Goal: Information Seeking & Learning: Compare options

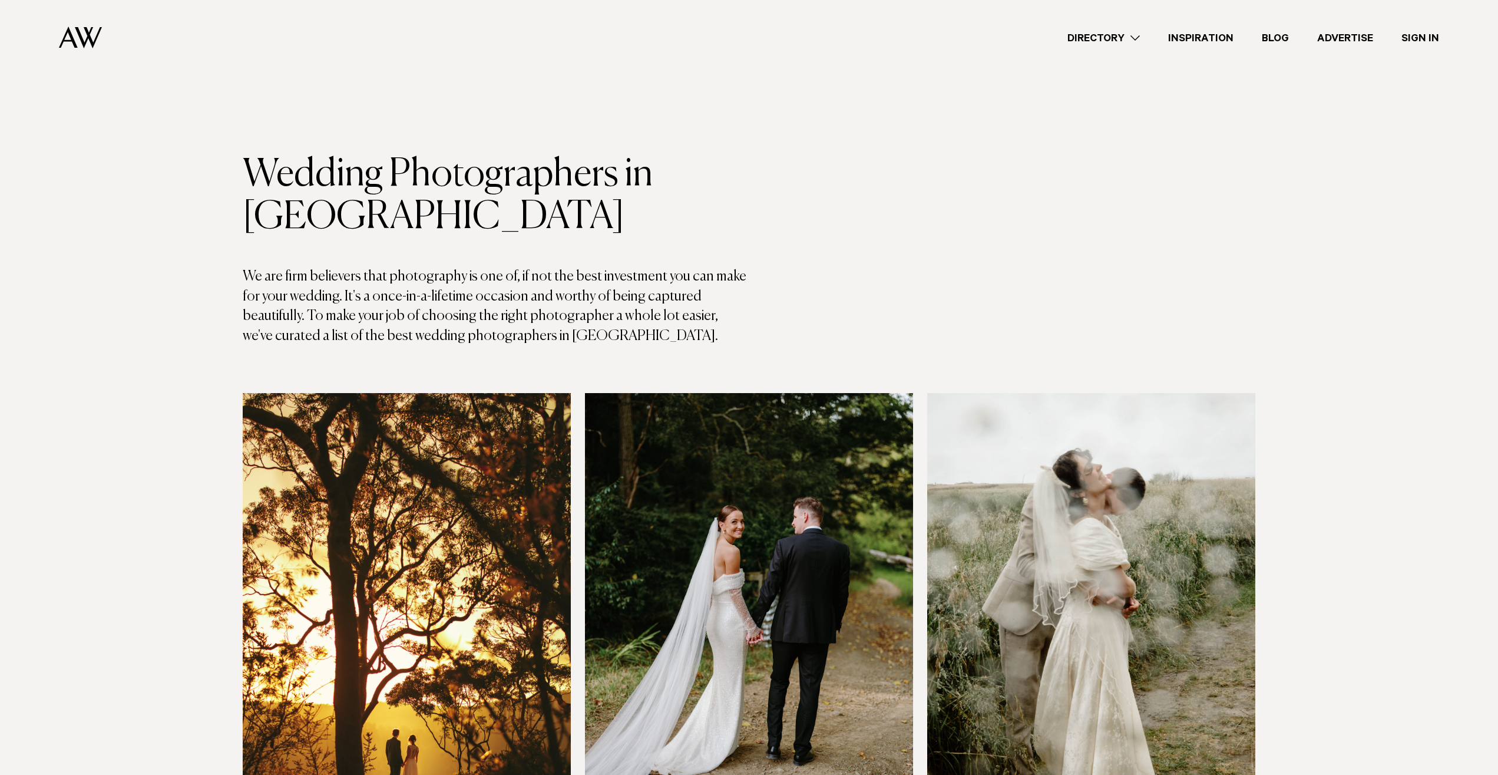
drag, startPoint x: 112, startPoint y: 338, endPoint x: 72, endPoint y: 89, distance: 252.4
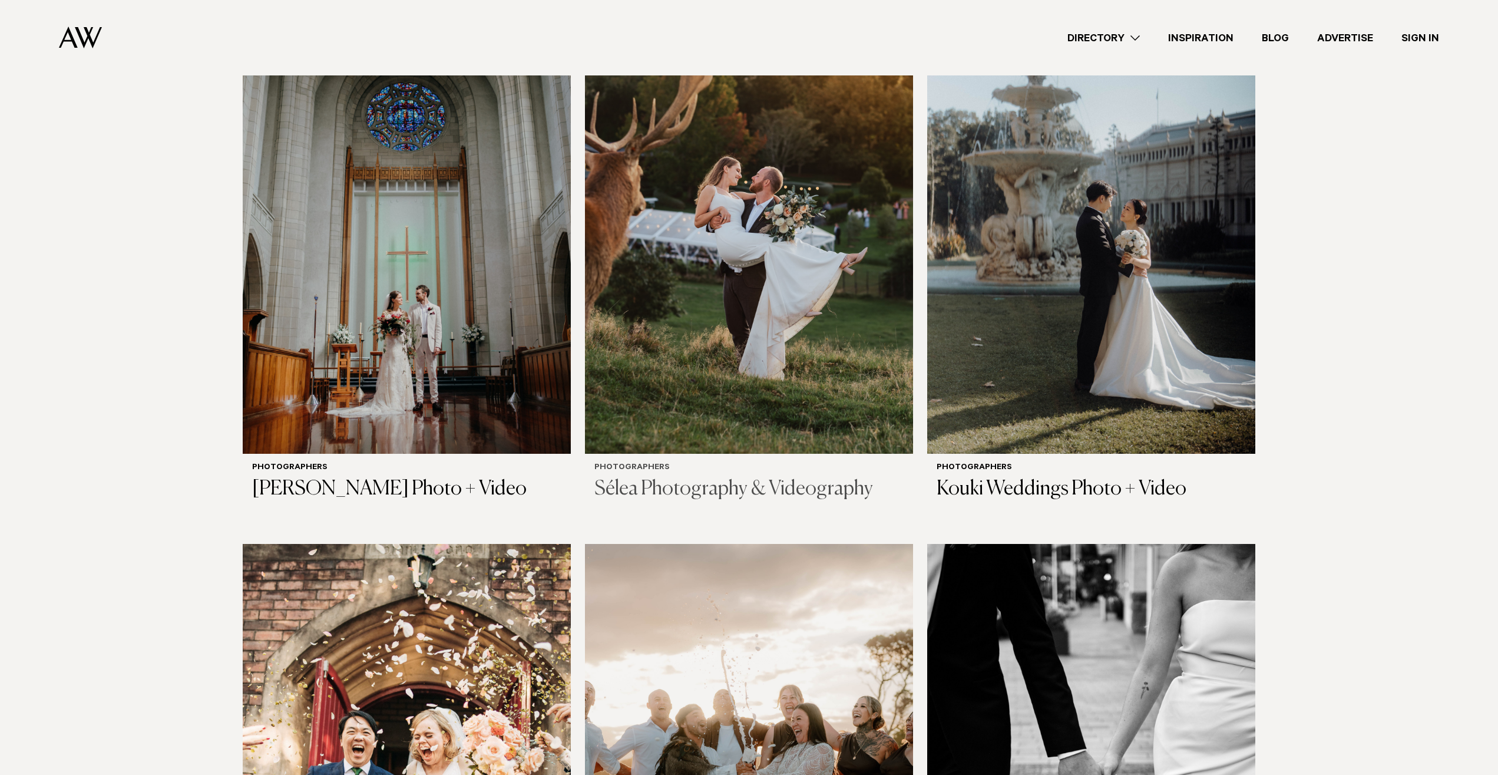
scroll to position [1322, 0]
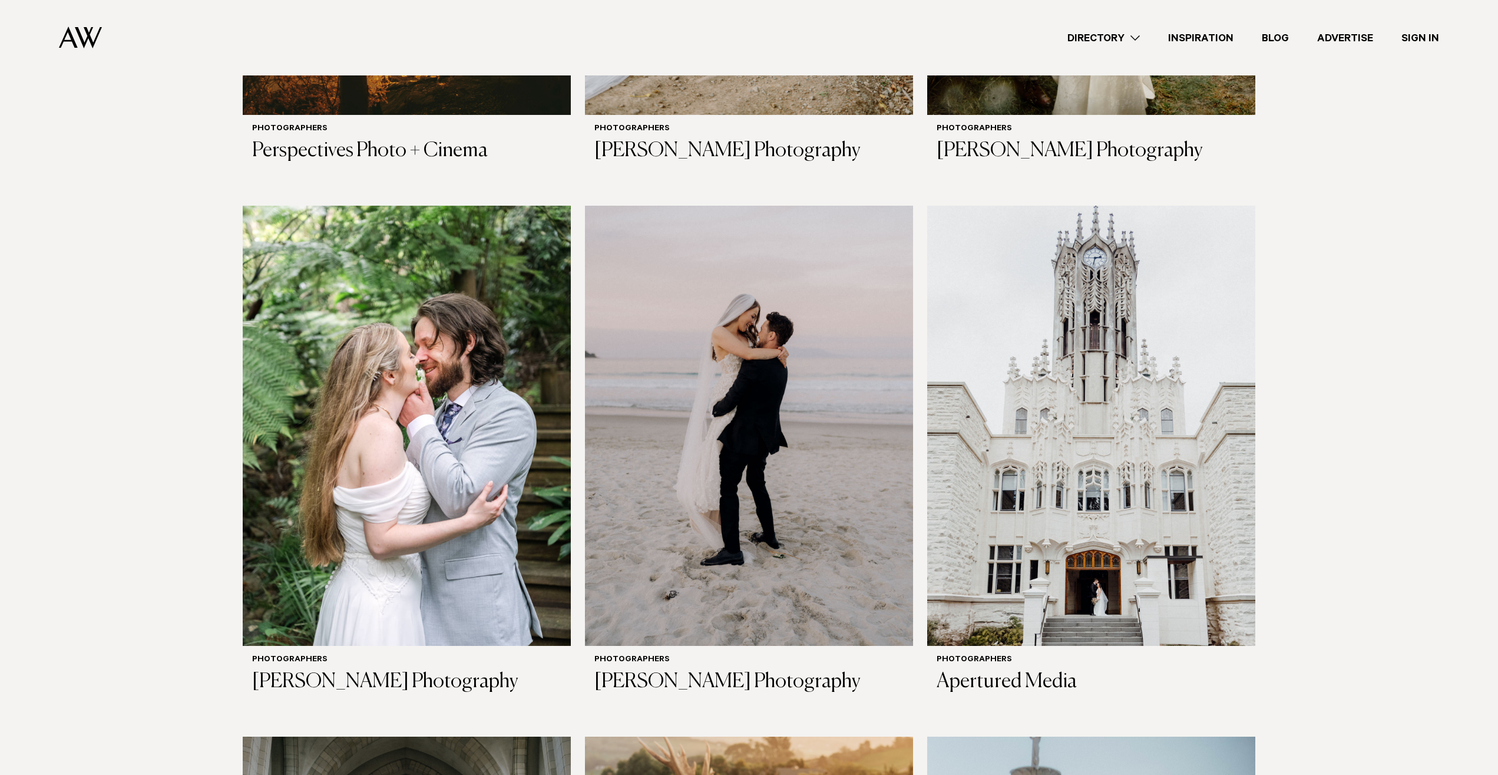
drag, startPoint x: 121, startPoint y: 352, endPoint x: 2, endPoint y: 295, distance: 132.2
drag, startPoint x: 55, startPoint y: 525, endPoint x: 73, endPoint y: 482, distance: 47.0
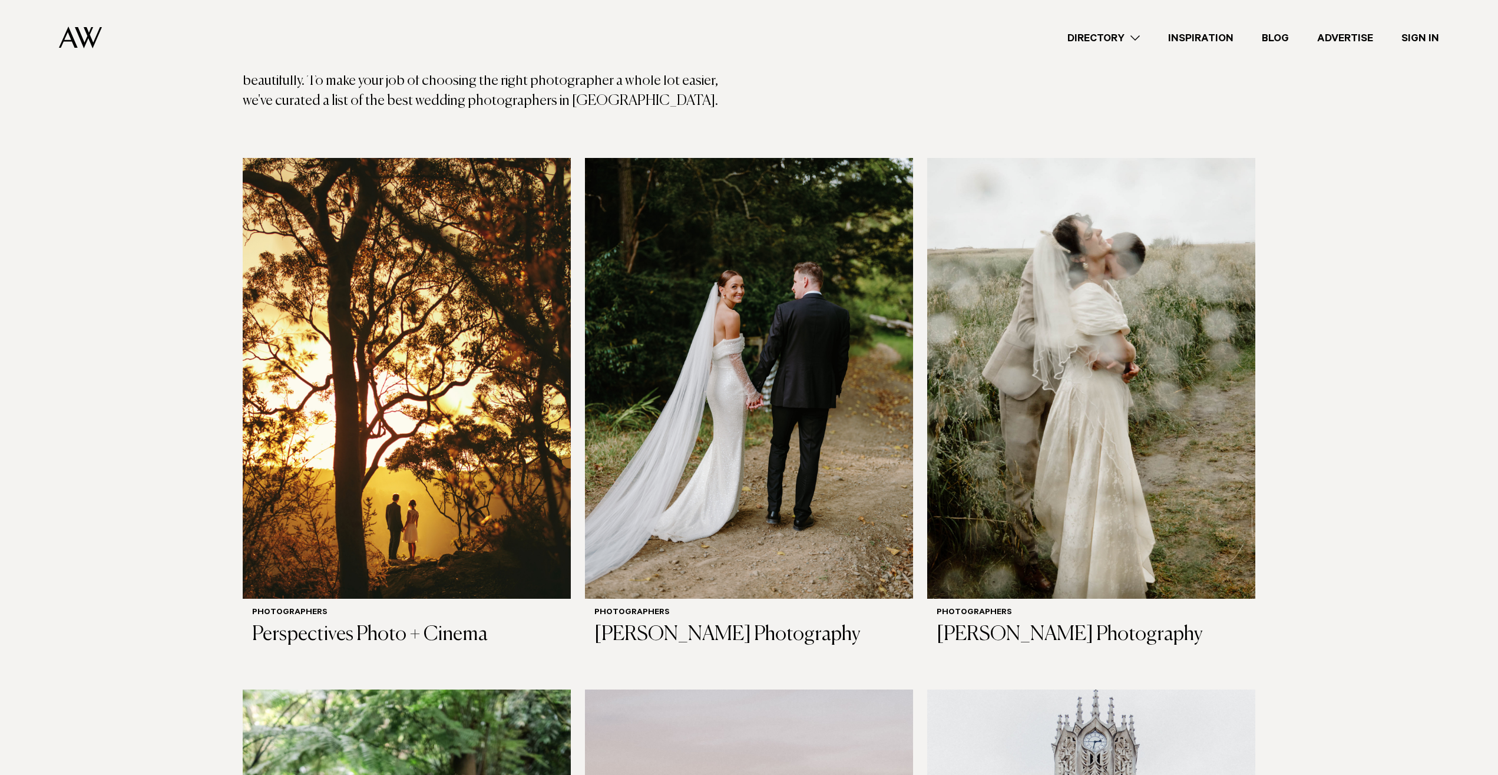
scroll to position [117, 0]
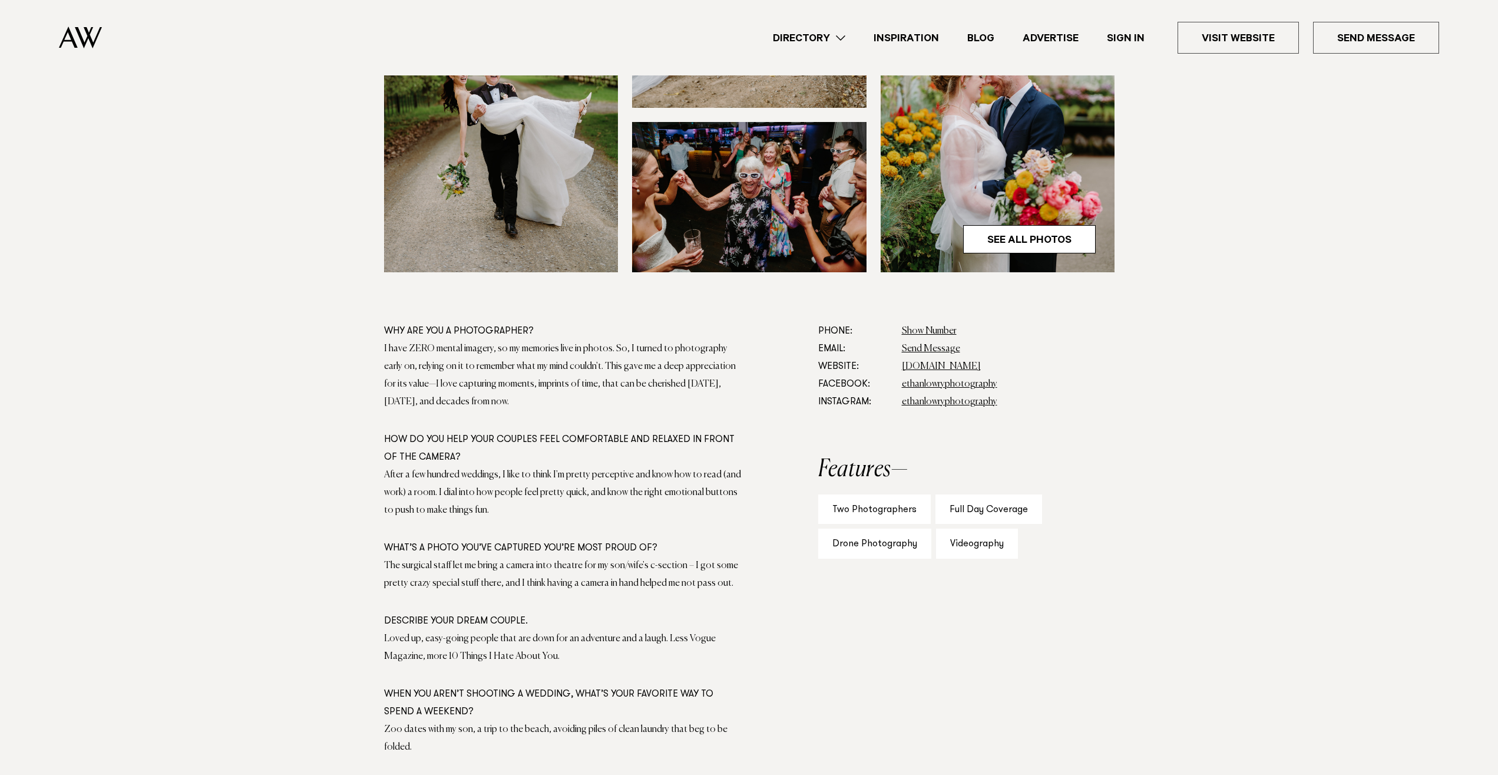
scroll to position [300, 0]
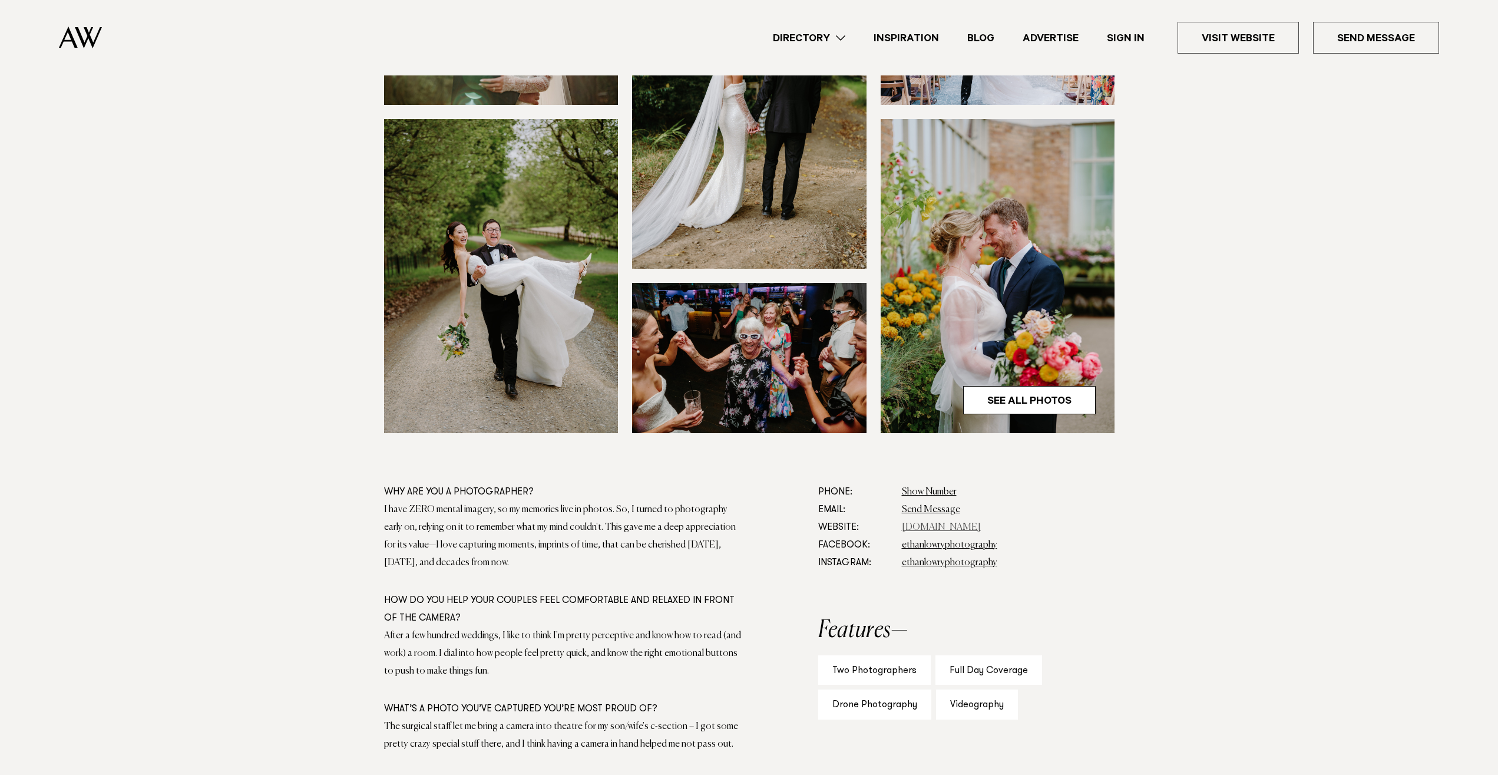
click at [962, 527] on link "www.ethanlowryphotography.com" at bounding box center [941, 526] width 79 height 9
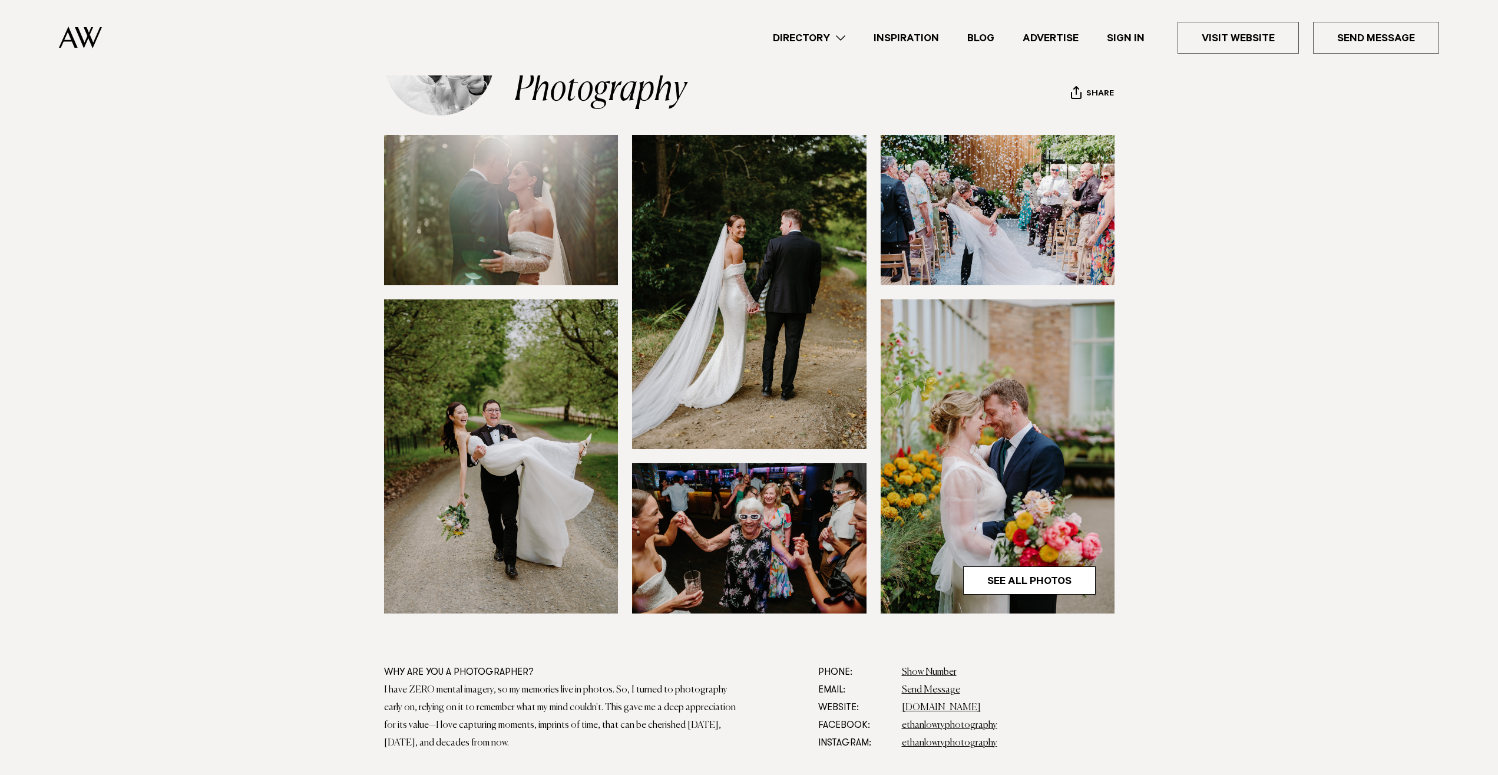
scroll to position [0, 0]
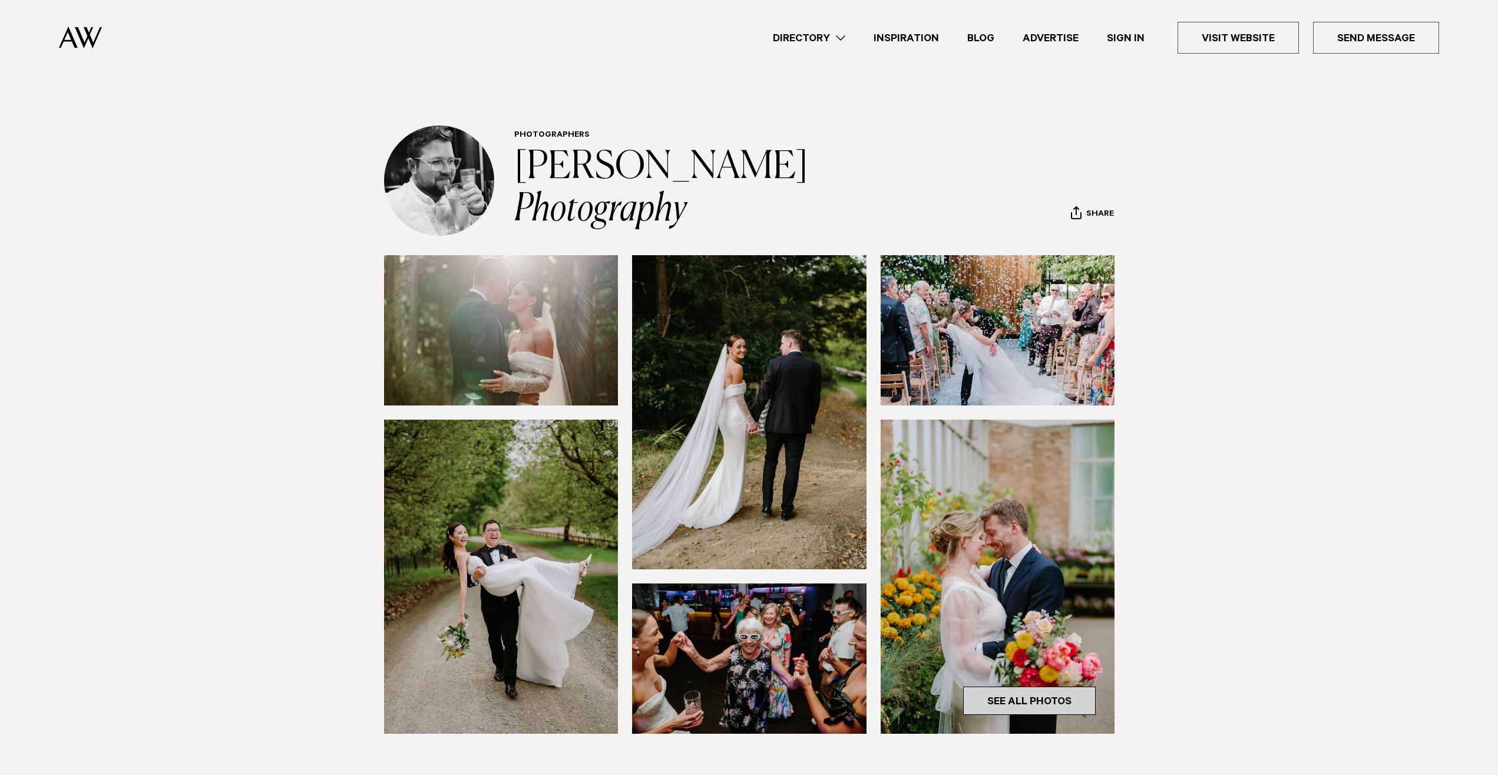
click at [1061, 711] on link "See All Photos" at bounding box center [1029, 700] width 133 height 28
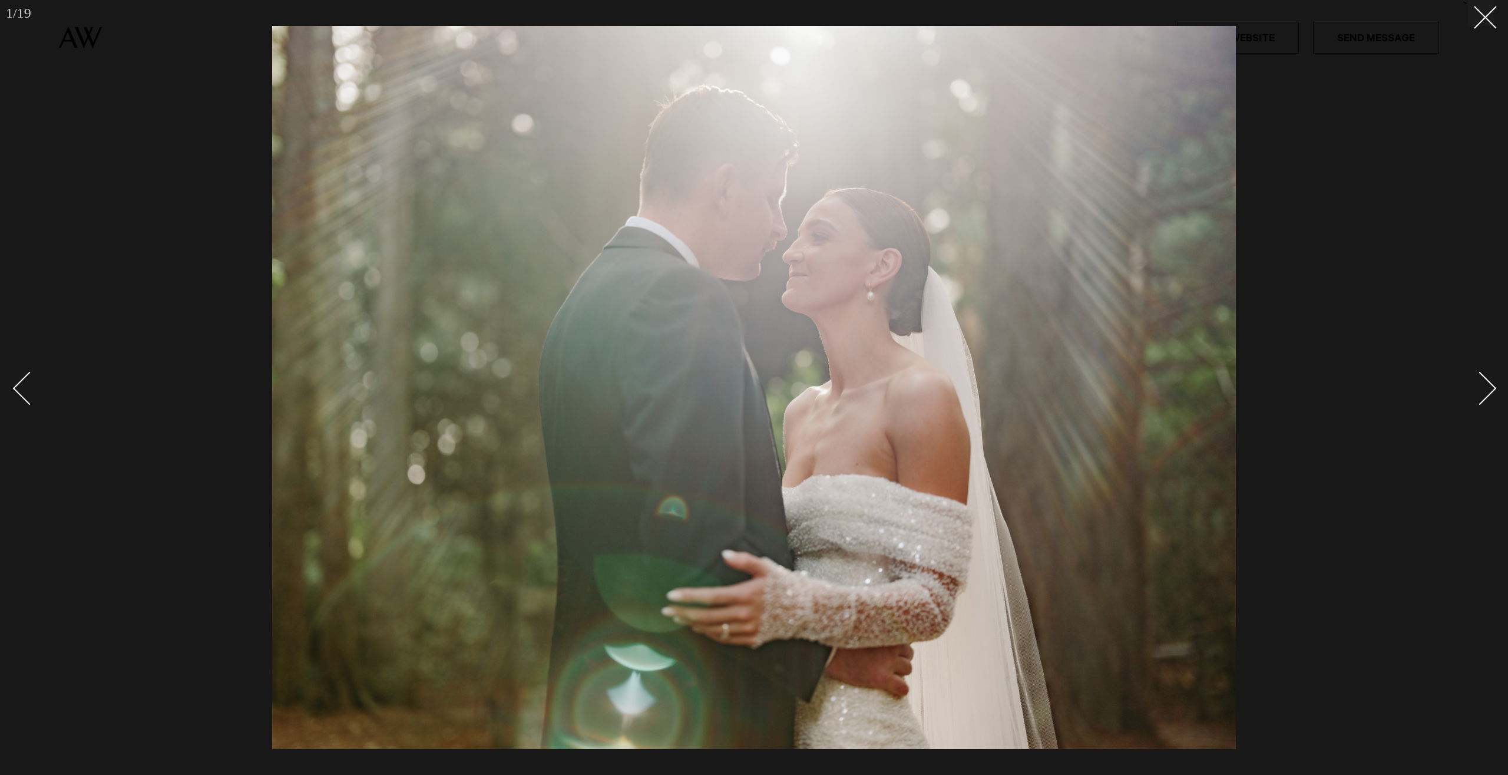
click at [1471, 397] on link at bounding box center [1473, 387] width 41 height 59
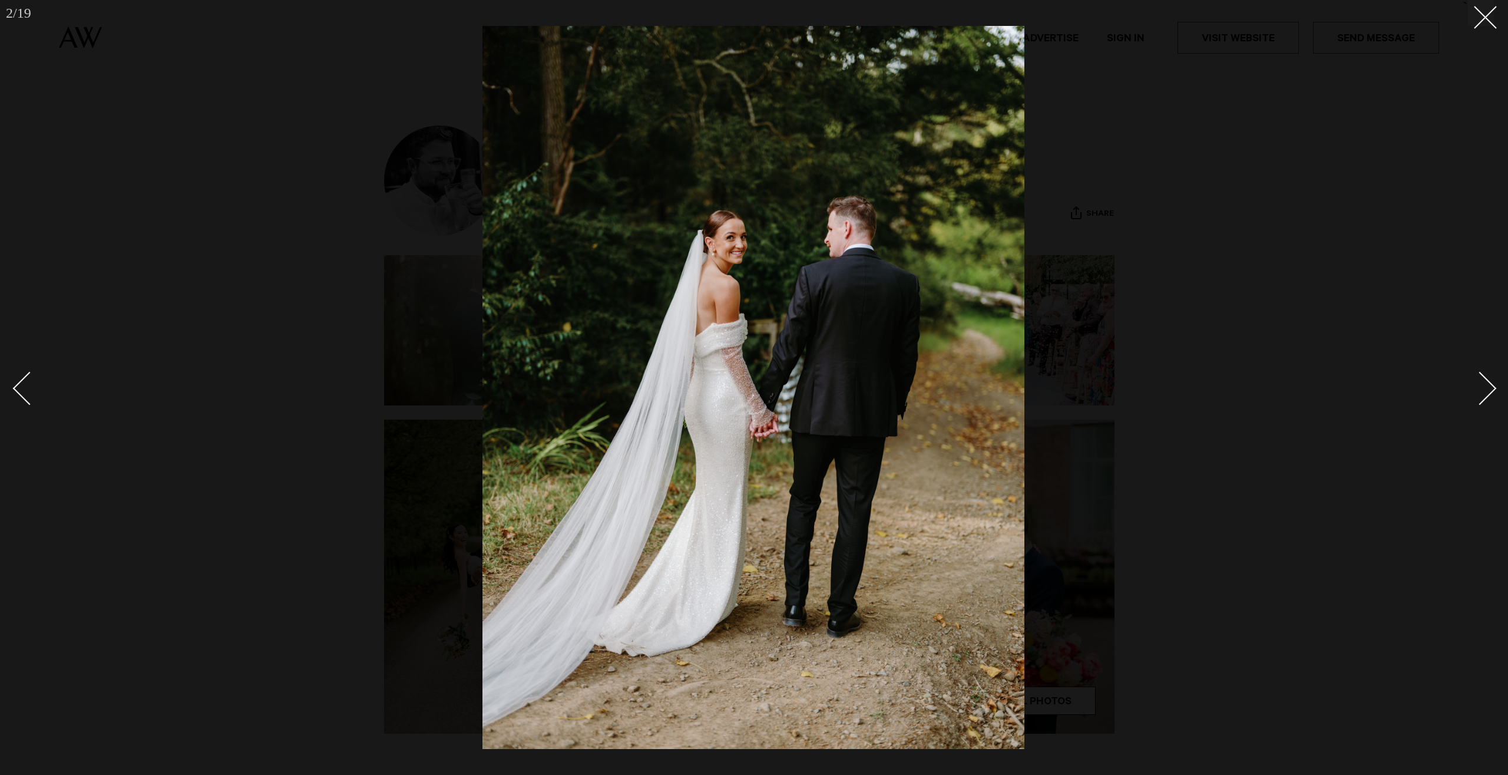
click at [1471, 397] on link at bounding box center [1473, 387] width 41 height 59
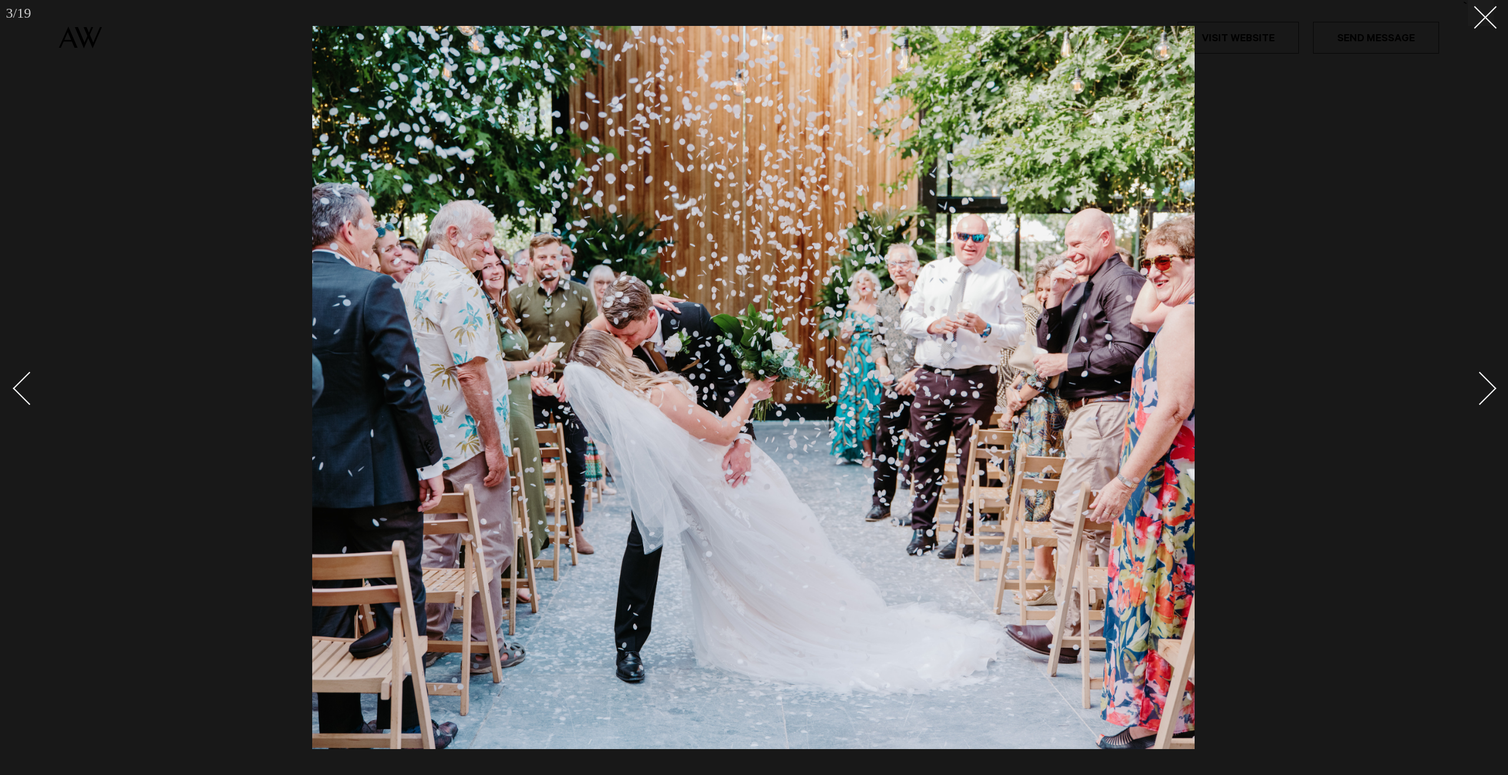
click at [1471, 397] on link at bounding box center [1473, 387] width 41 height 59
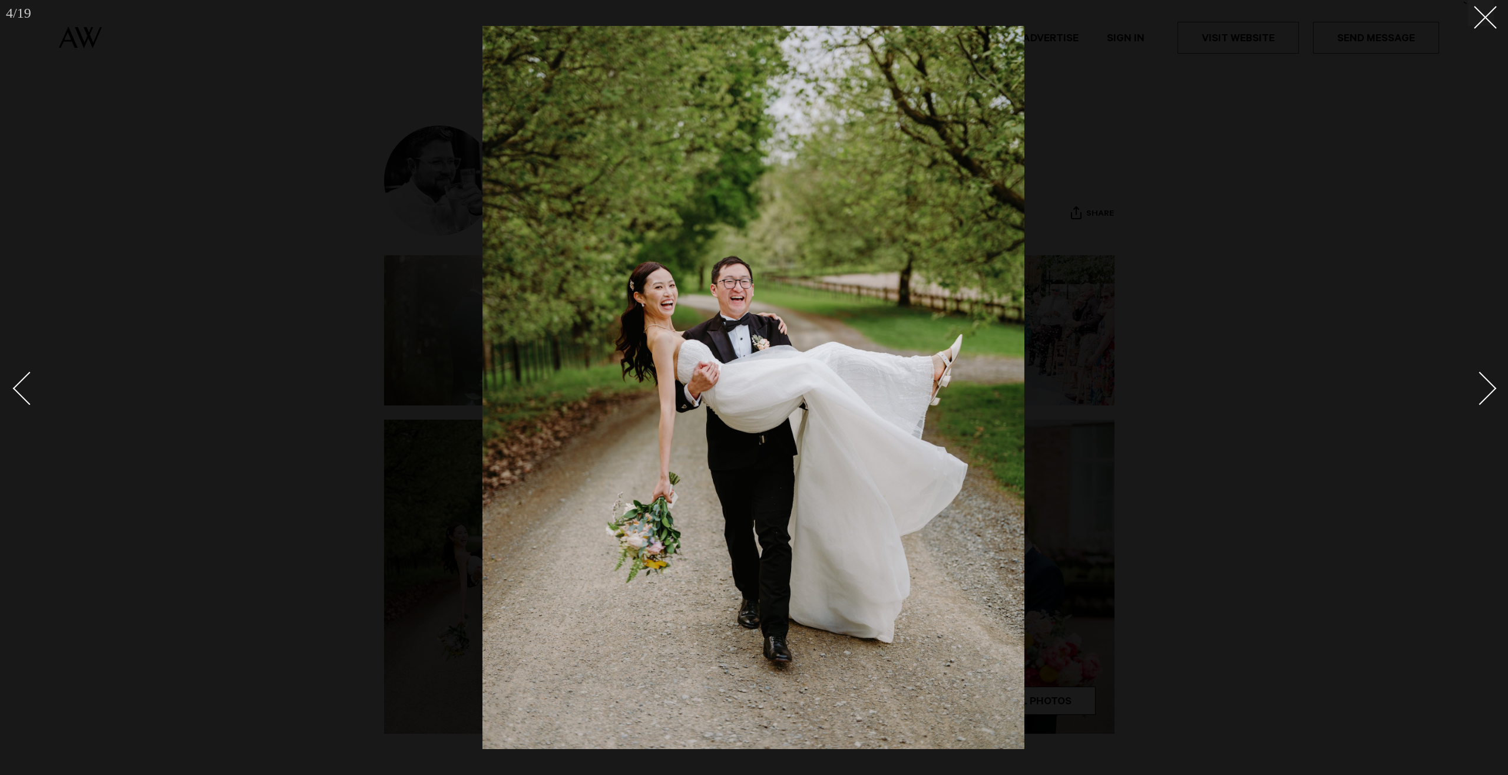
click at [1471, 395] on div "Next slide" at bounding box center [1480, 388] width 34 height 34
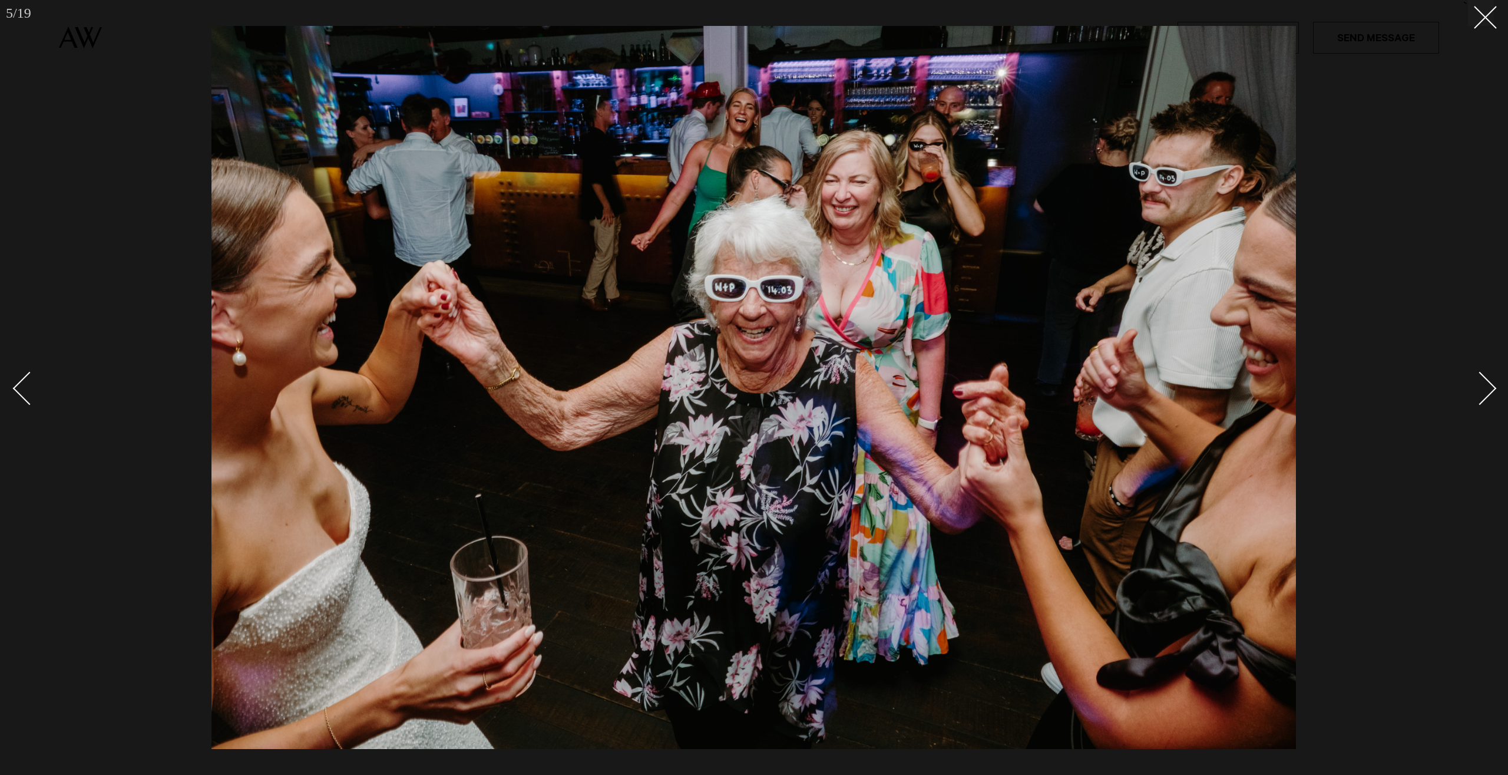
click at [1471, 395] on div "Next slide" at bounding box center [1480, 388] width 34 height 34
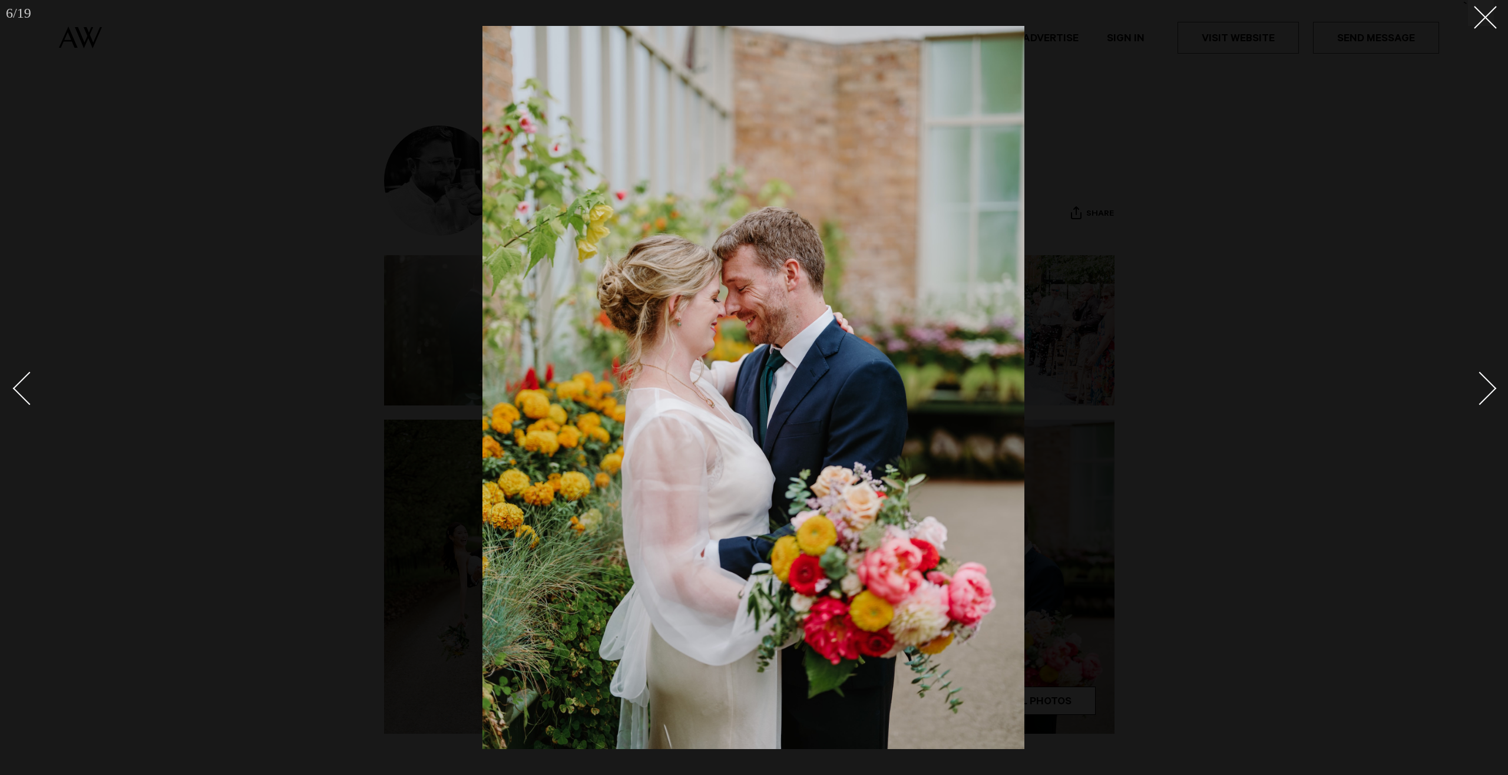
click at [1471, 395] on div "Next slide" at bounding box center [1480, 388] width 34 height 34
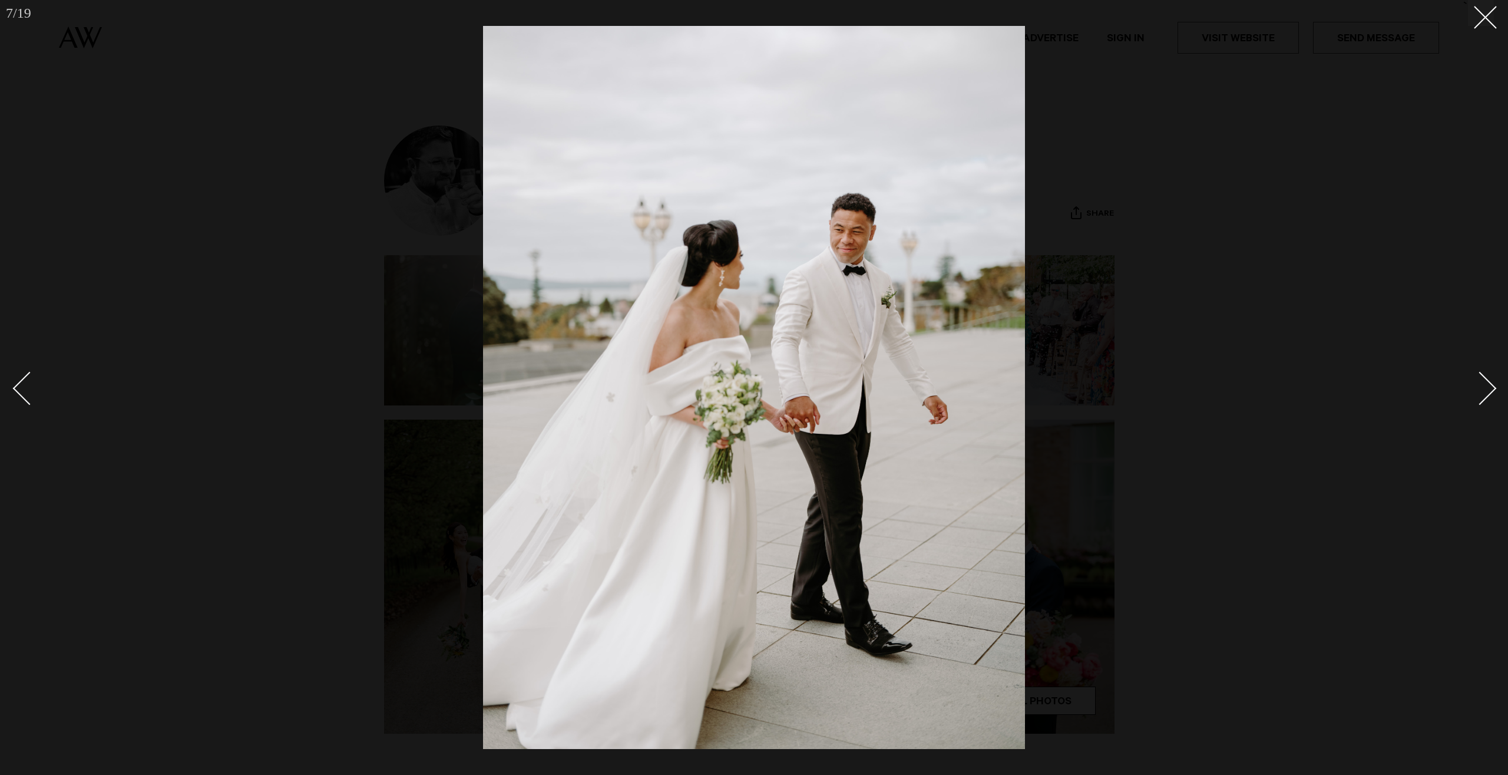
click at [1471, 395] on div "Next slide" at bounding box center [1480, 388] width 34 height 34
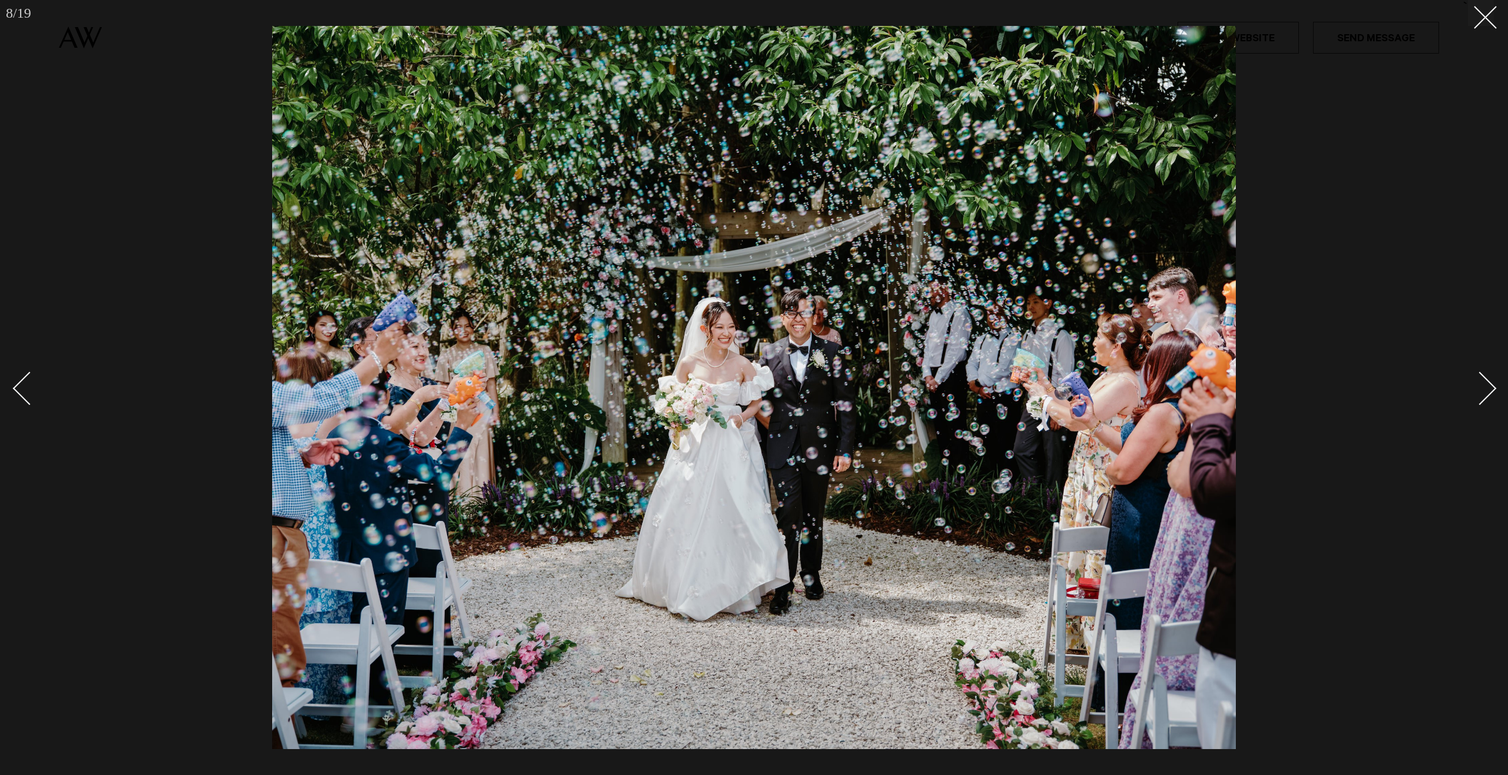
click at [1471, 394] on div "Next slide" at bounding box center [1480, 388] width 34 height 34
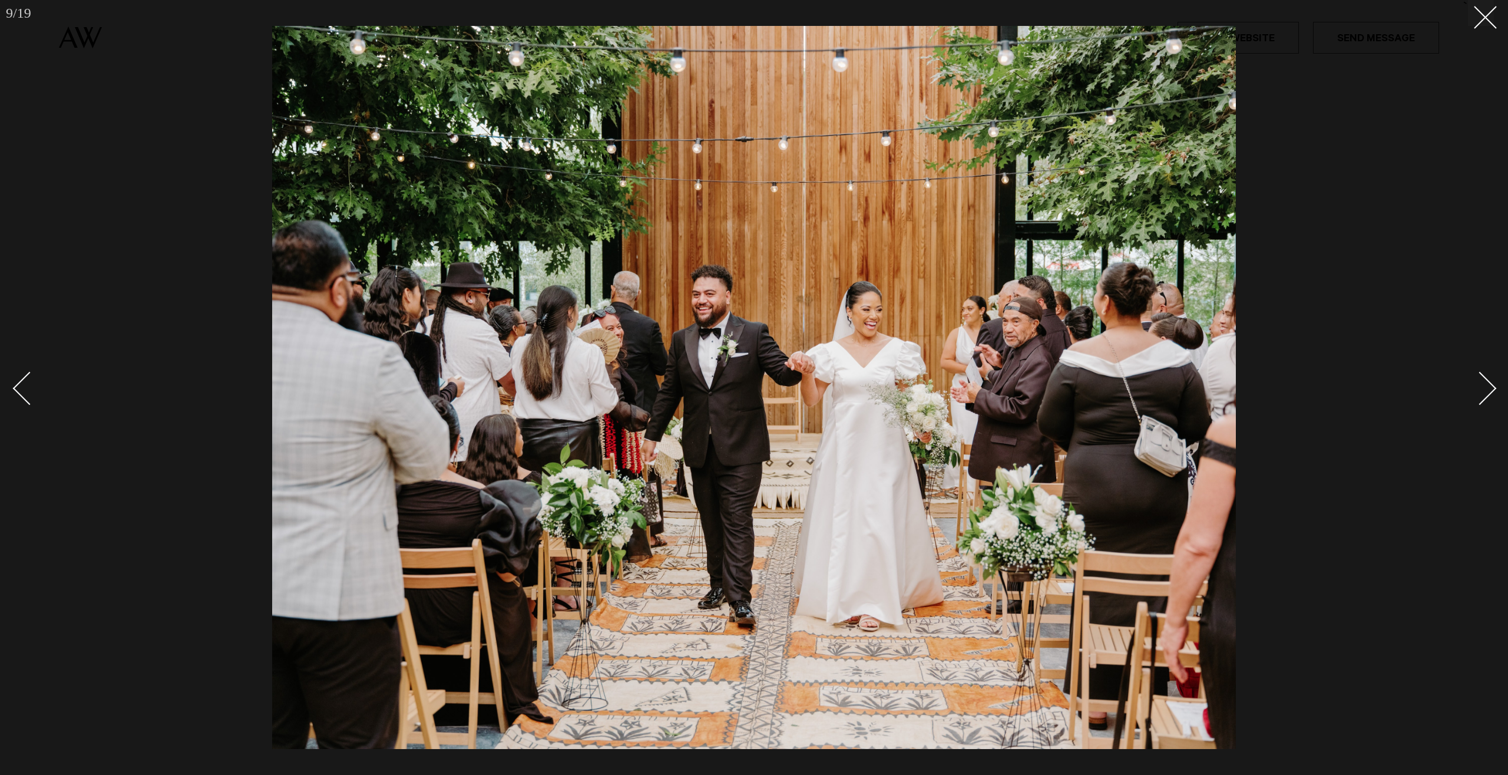
click at [1471, 394] on div "Next slide" at bounding box center [1480, 388] width 34 height 34
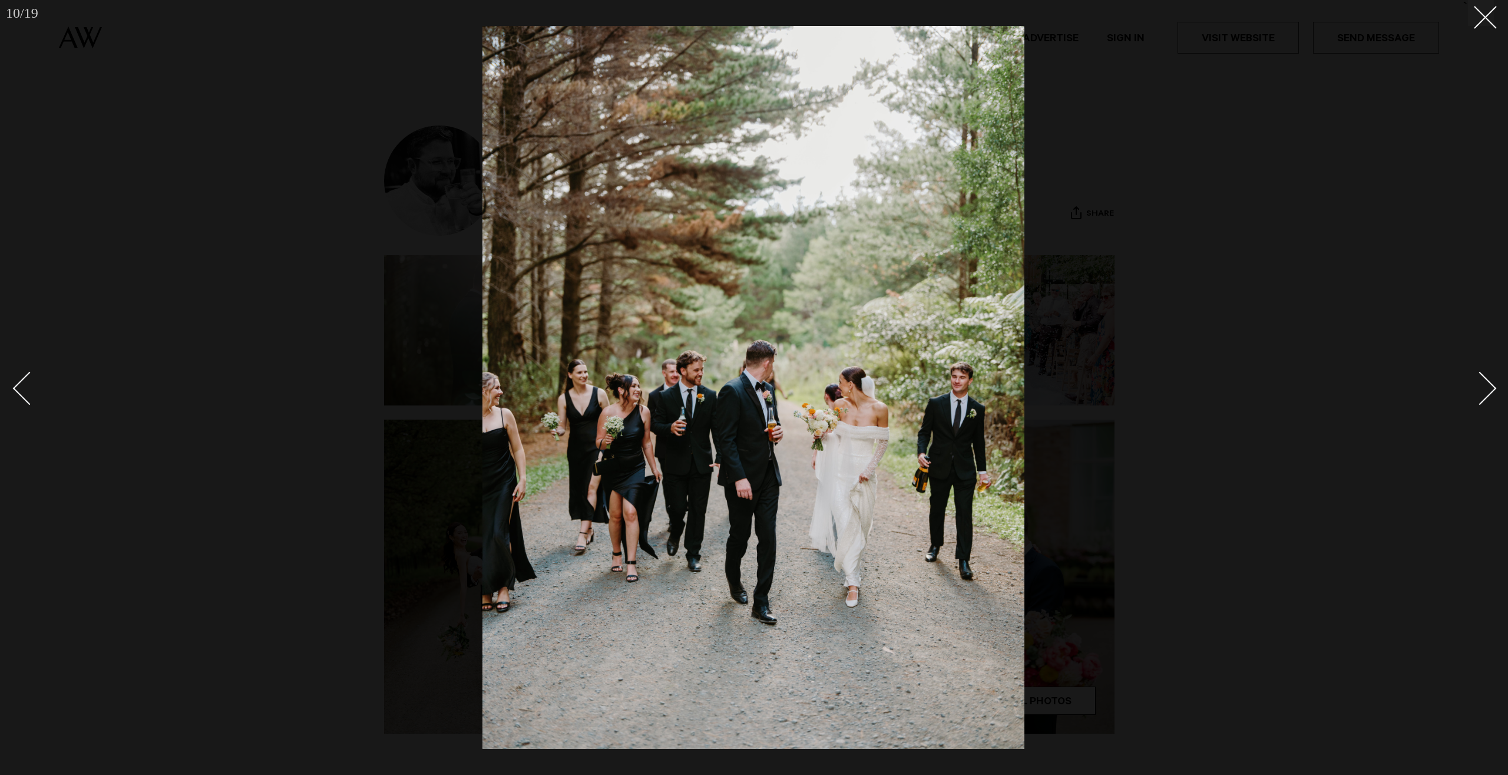
click at [1471, 394] on div "Next slide" at bounding box center [1480, 388] width 34 height 34
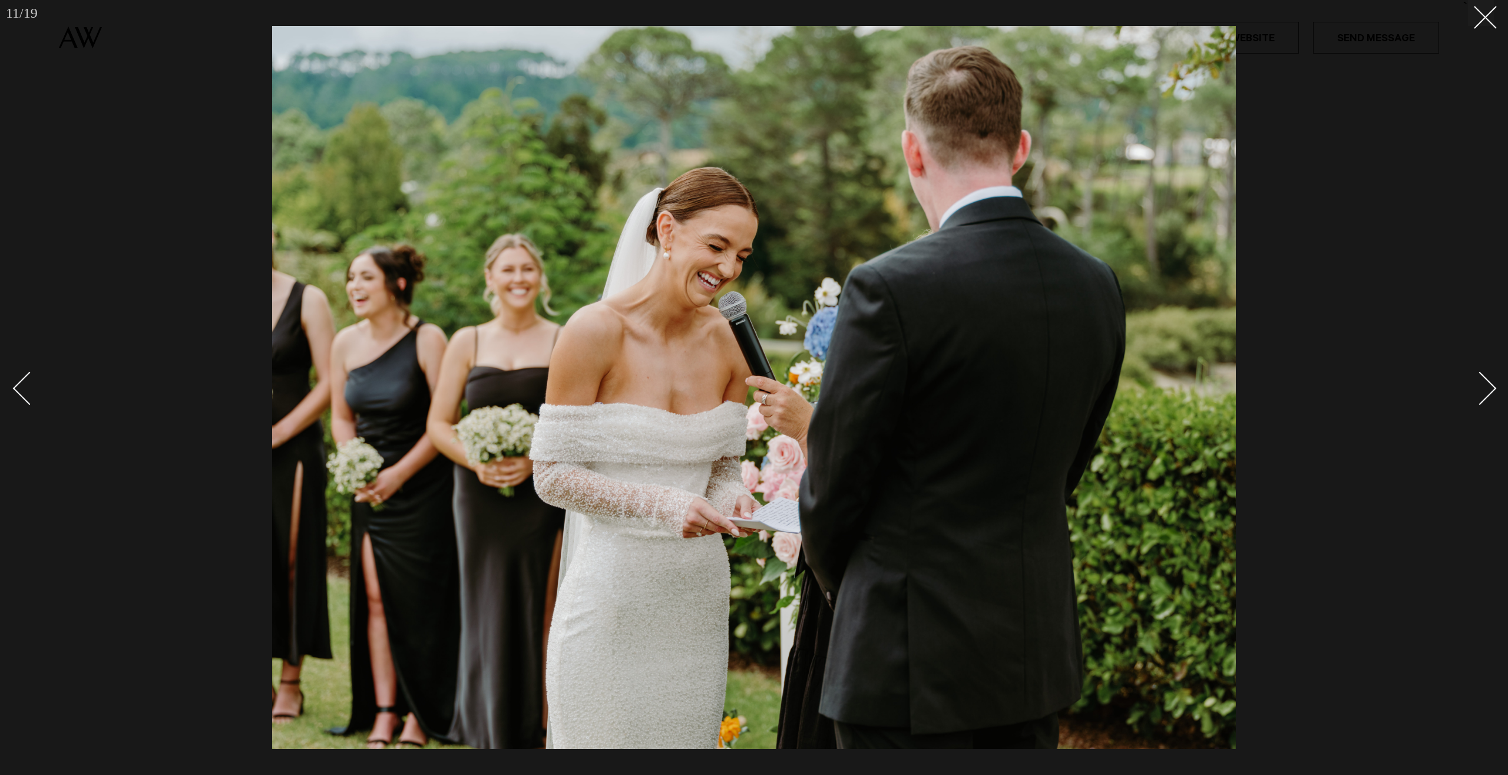
click at [1471, 394] on div "Next slide" at bounding box center [1480, 388] width 34 height 34
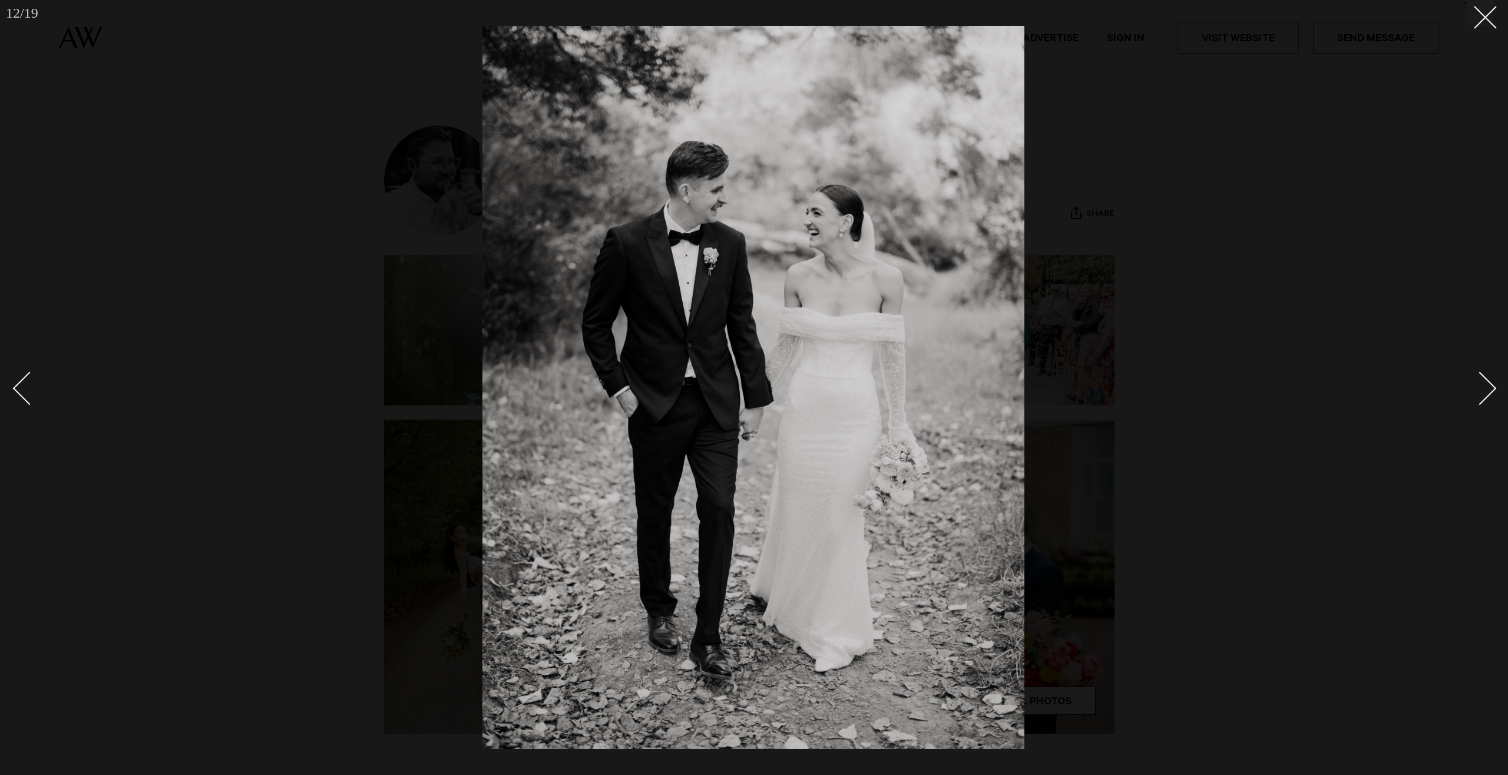
click at [1471, 394] on div "Next slide" at bounding box center [1480, 388] width 34 height 34
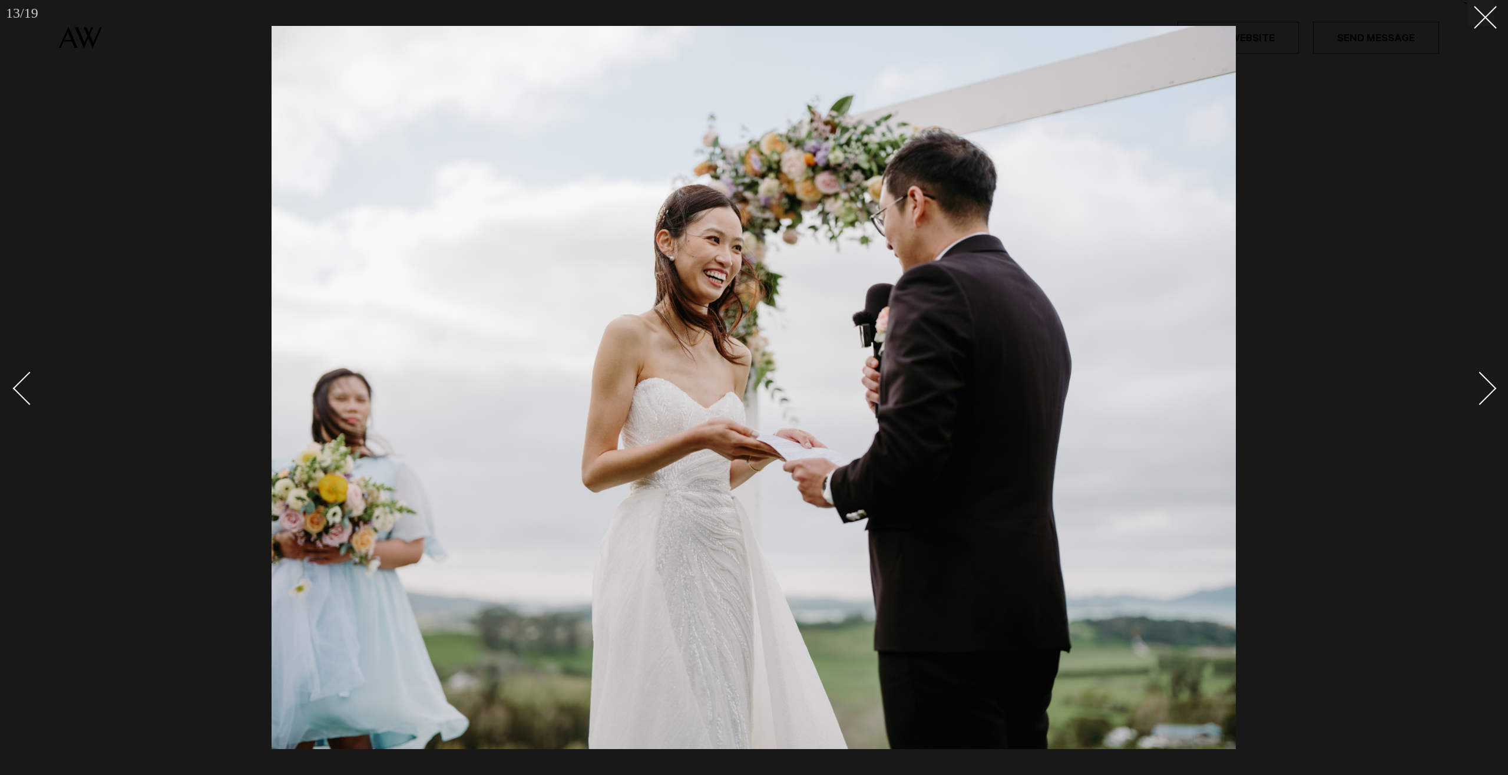
click at [1370, 164] on div at bounding box center [754, 387] width 1508 height 775
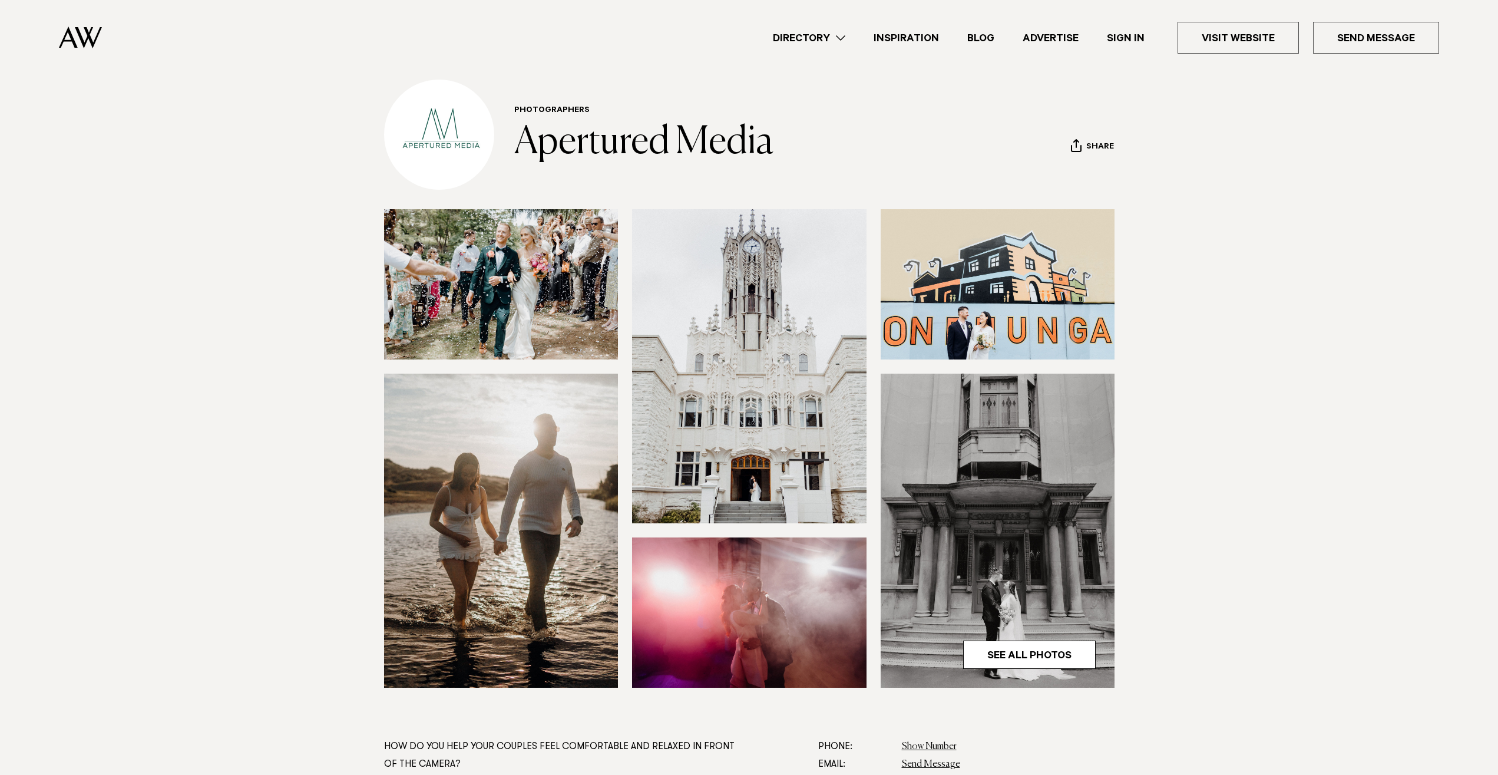
scroll to position [240, 0]
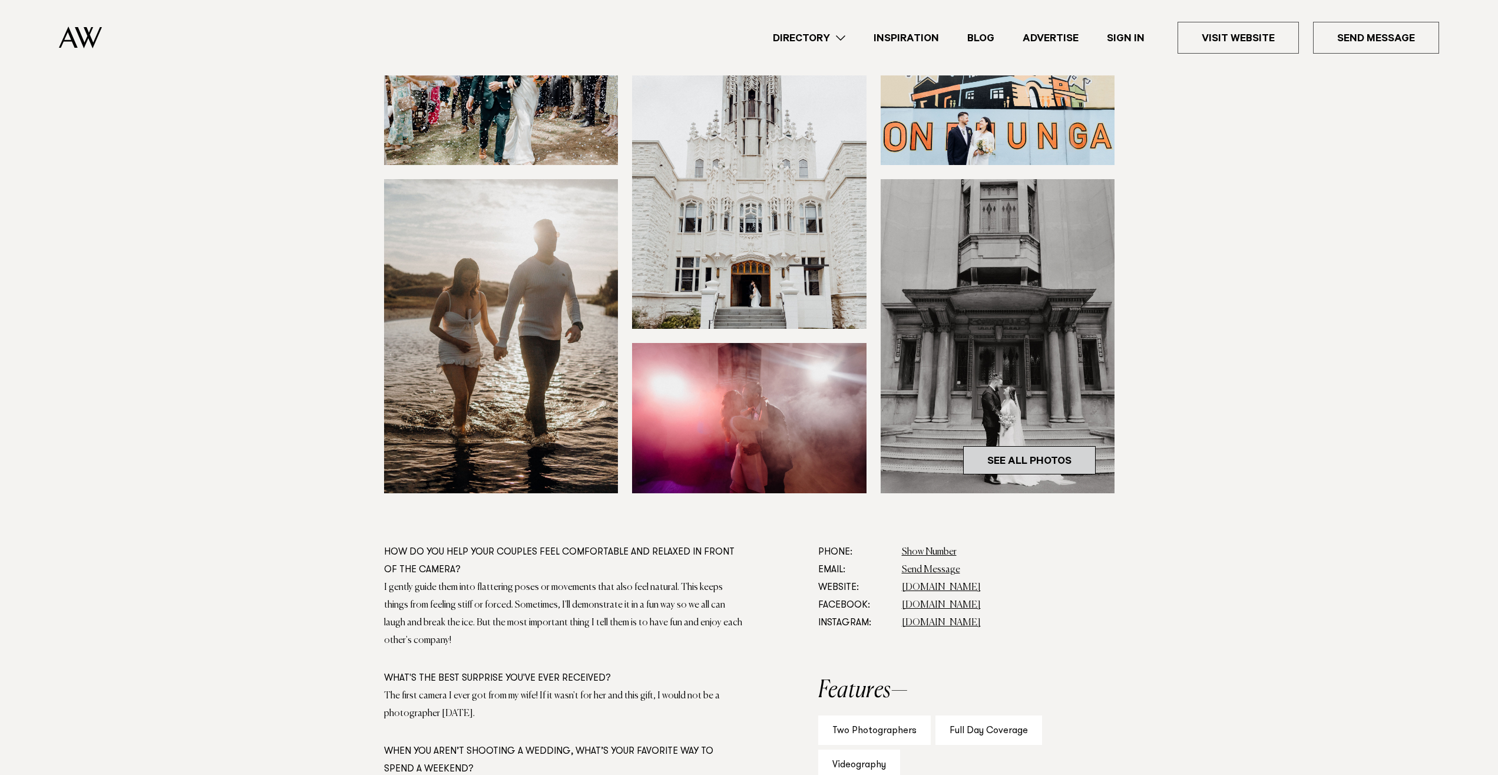
click at [1038, 459] on link "See All Photos" at bounding box center [1029, 460] width 133 height 28
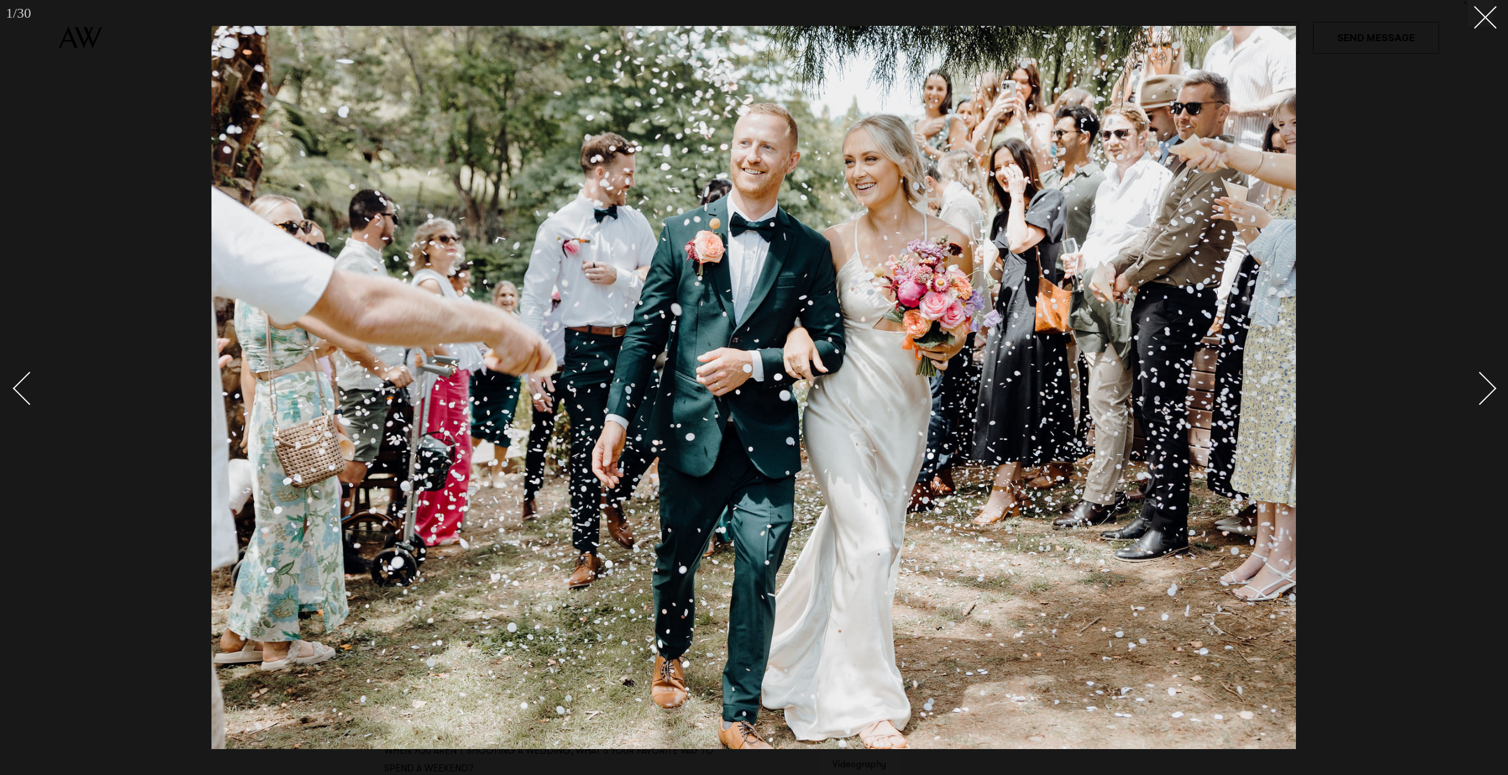
click at [1484, 396] on div "Next slide" at bounding box center [1480, 388] width 34 height 34
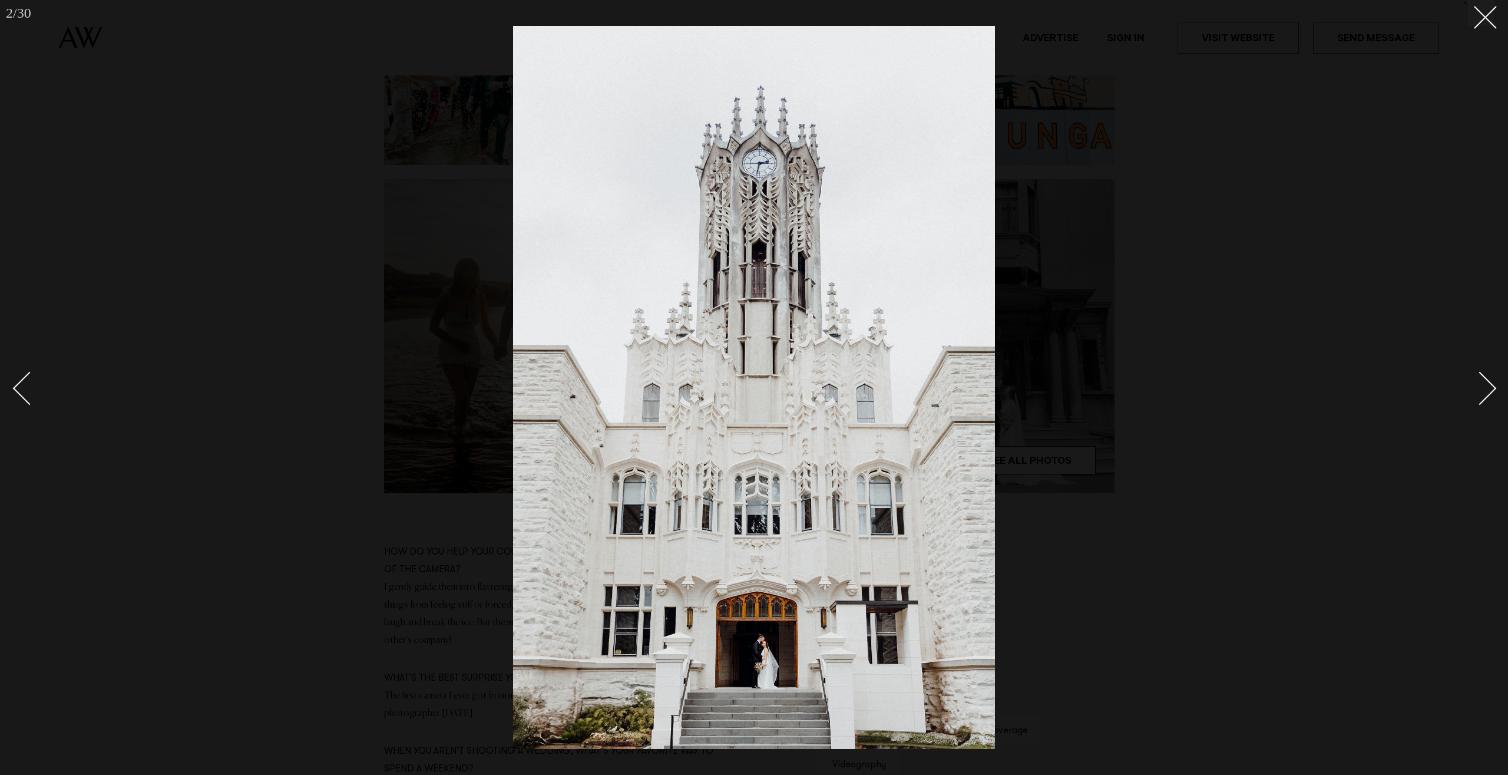
click at [1484, 396] on div "Next slide" at bounding box center [1480, 388] width 34 height 34
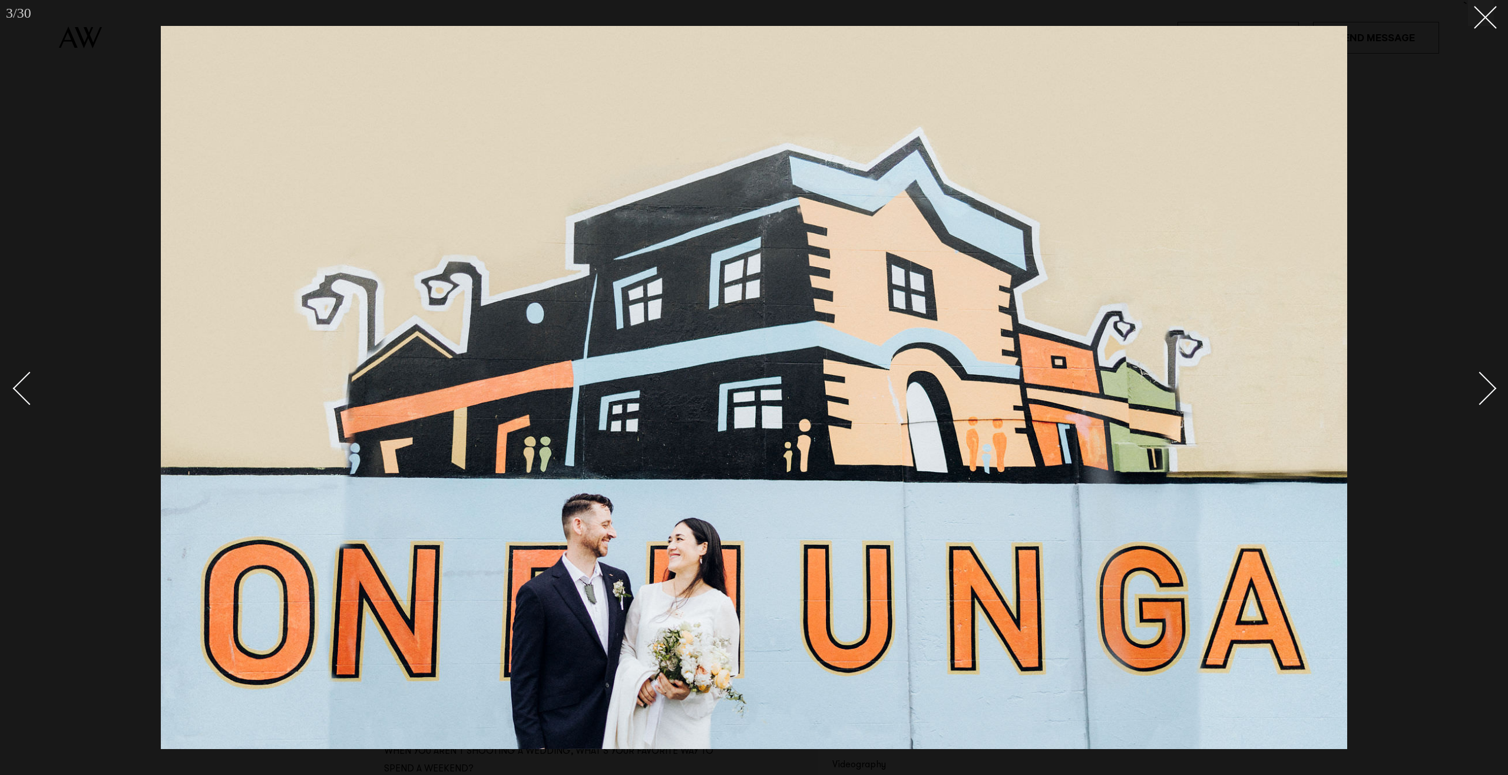
click at [1484, 396] on div "Next slide" at bounding box center [1480, 388] width 34 height 34
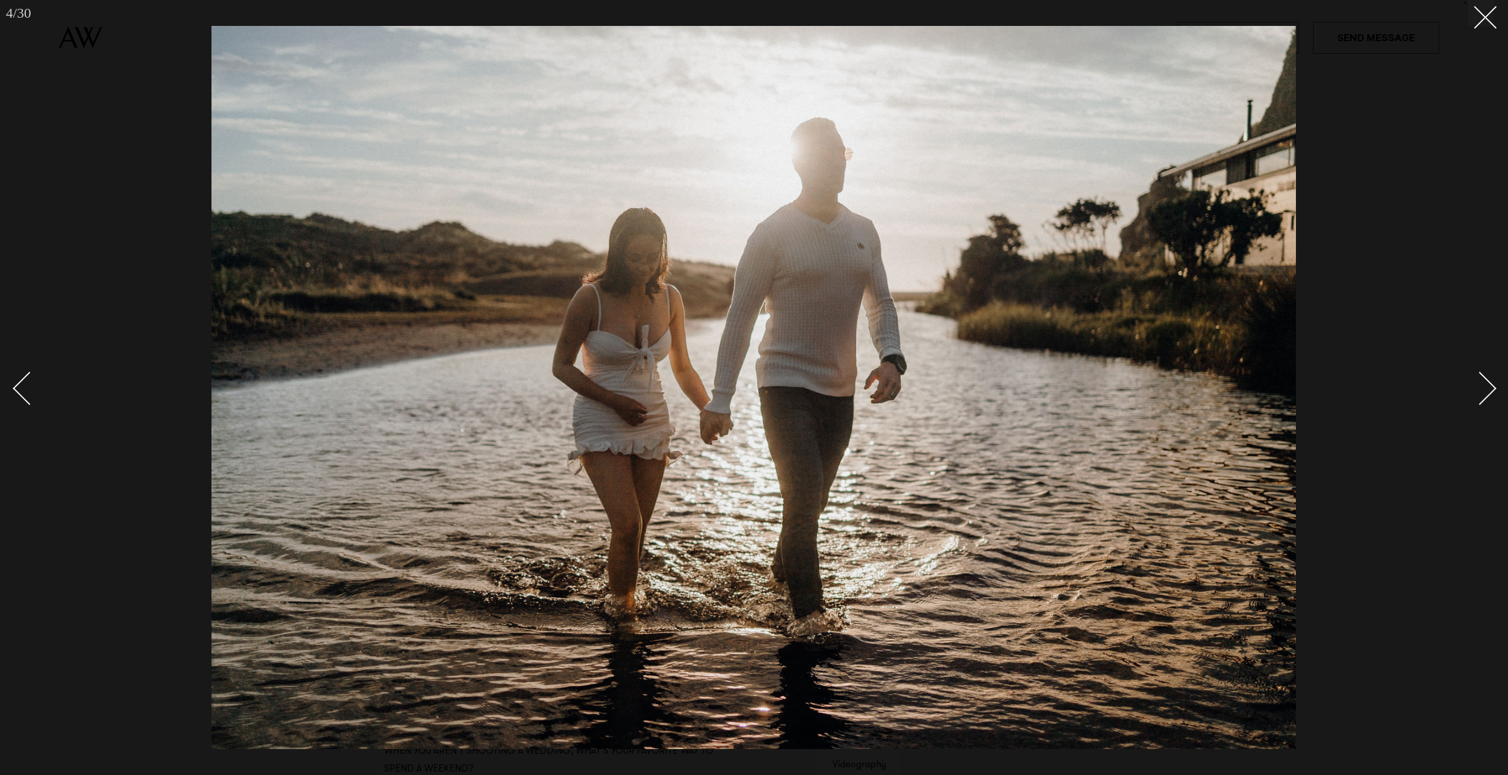
click at [1484, 396] on div "Next slide" at bounding box center [1480, 388] width 34 height 34
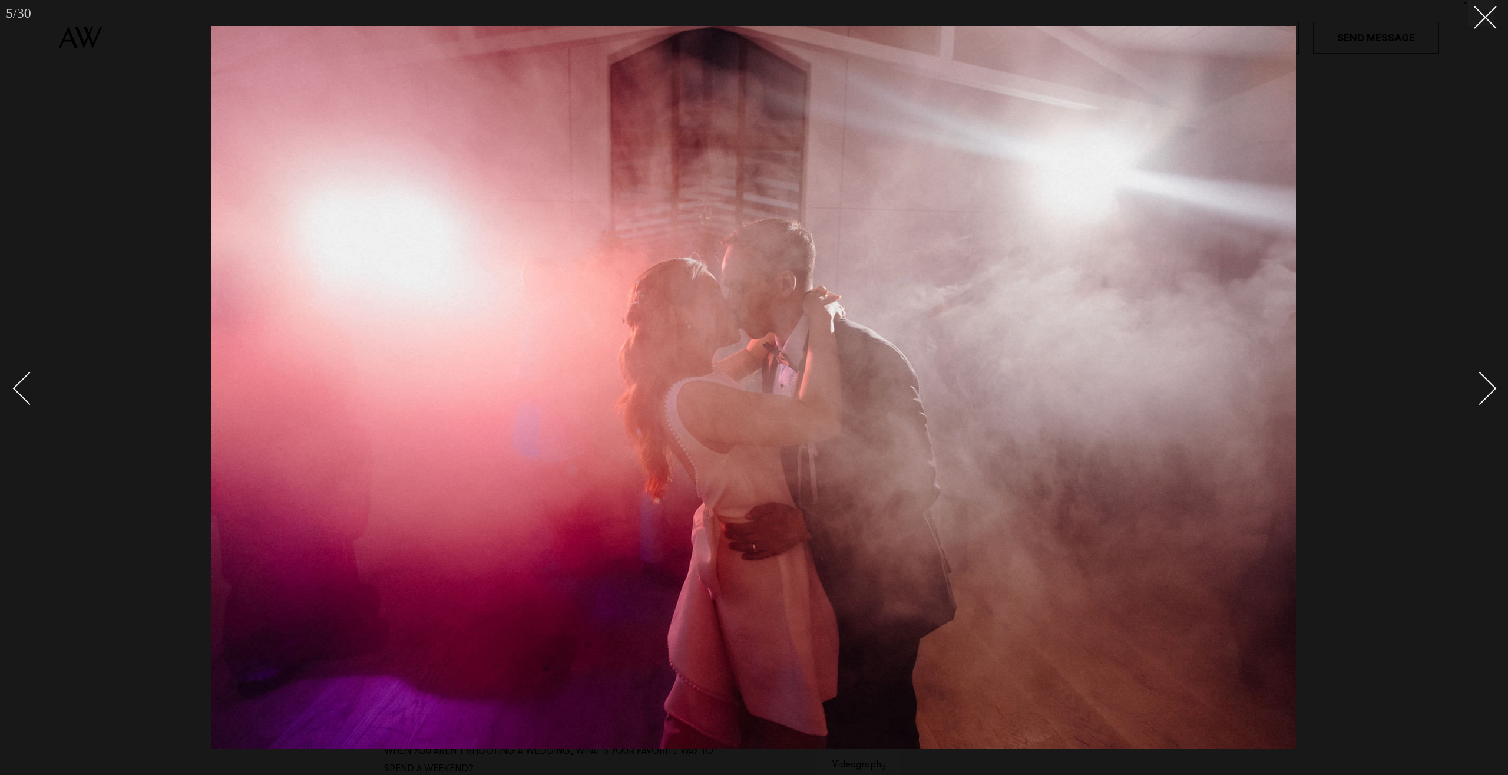
click at [1474, 395] on div "Next slide" at bounding box center [1480, 388] width 34 height 34
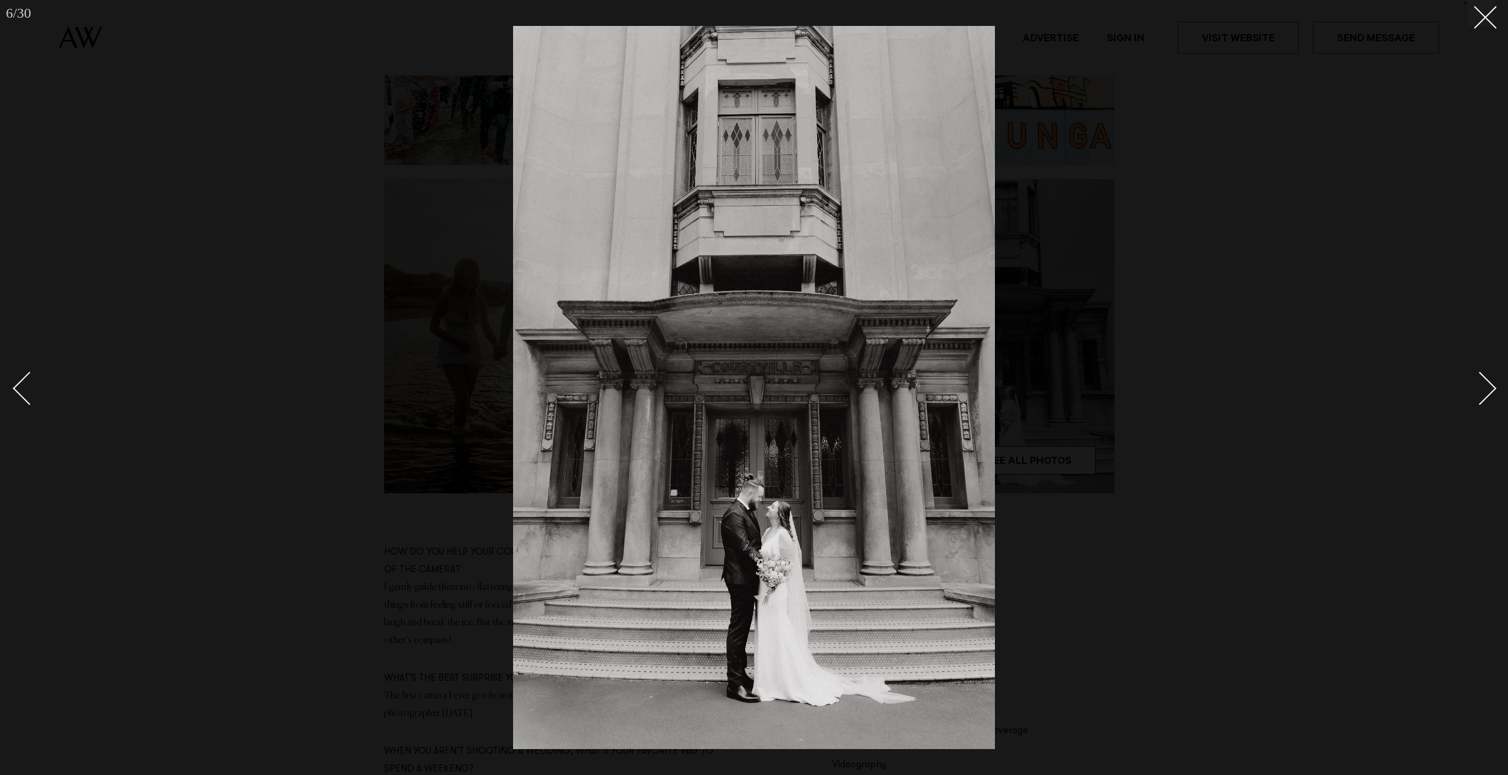
click at [1474, 395] on div "Next slide" at bounding box center [1480, 388] width 34 height 34
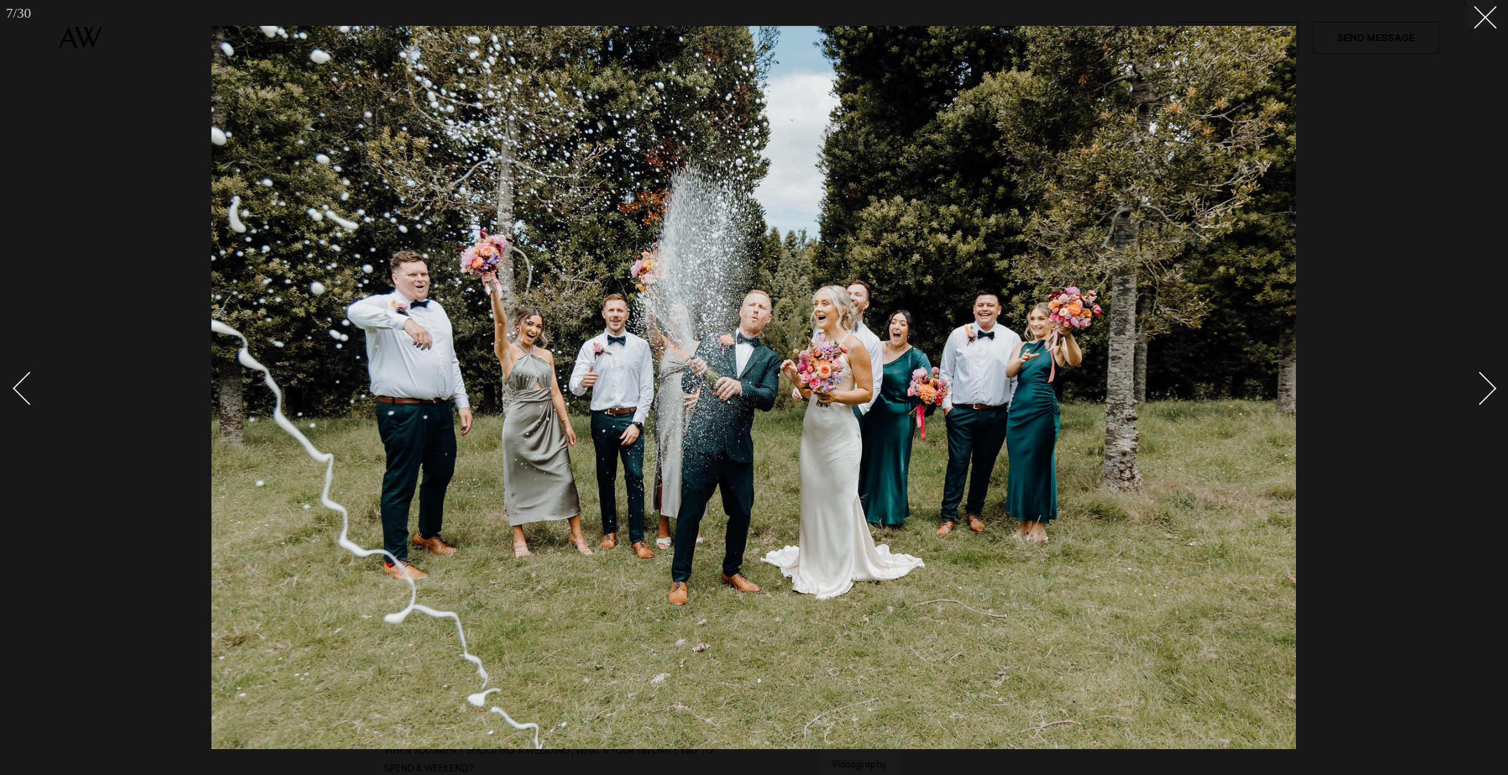
click at [1474, 395] on div "Next slide" at bounding box center [1480, 388] width 34 height 34
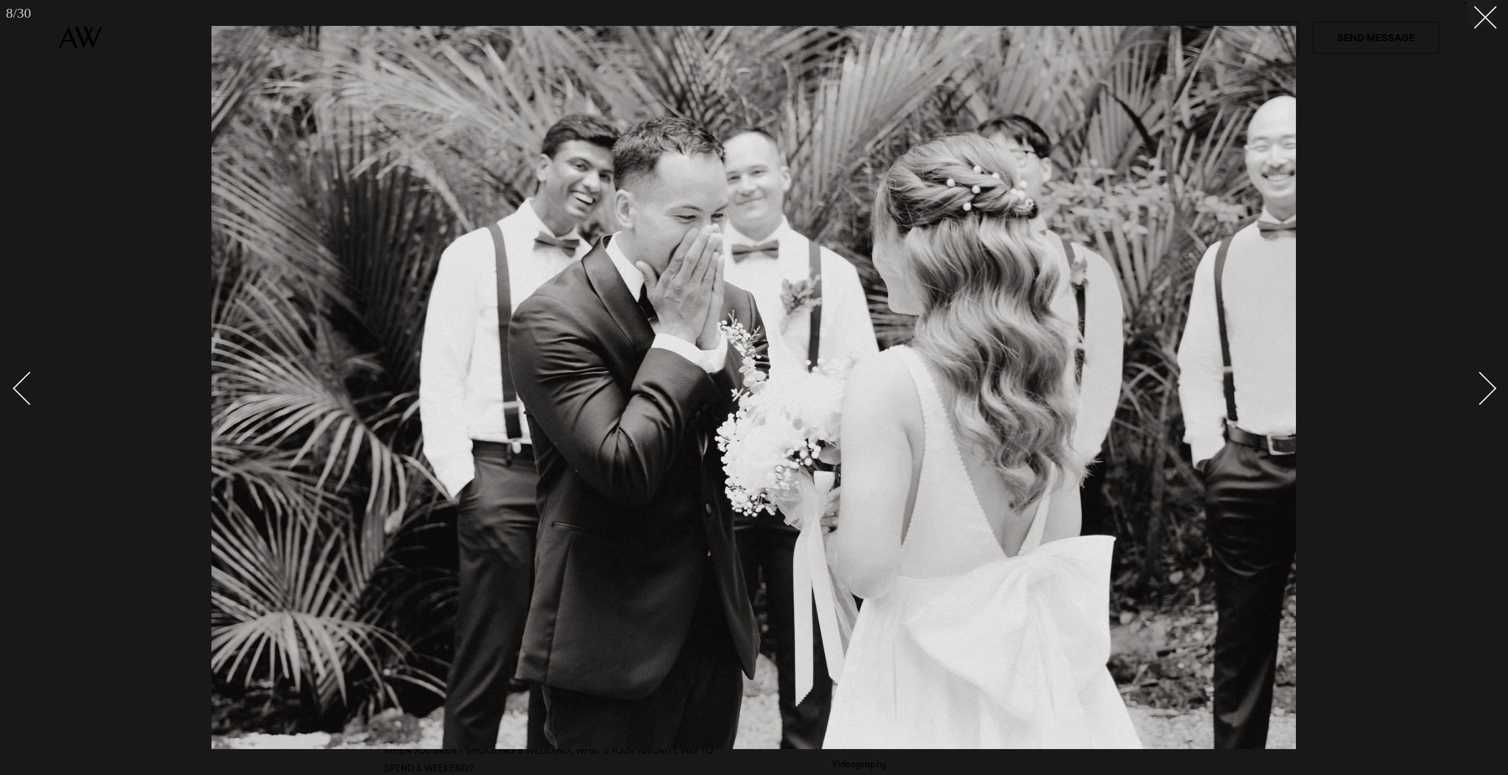
click at [1474, 395] on div "Next slide" at bounding box center [1480, 388] width 34 height 34
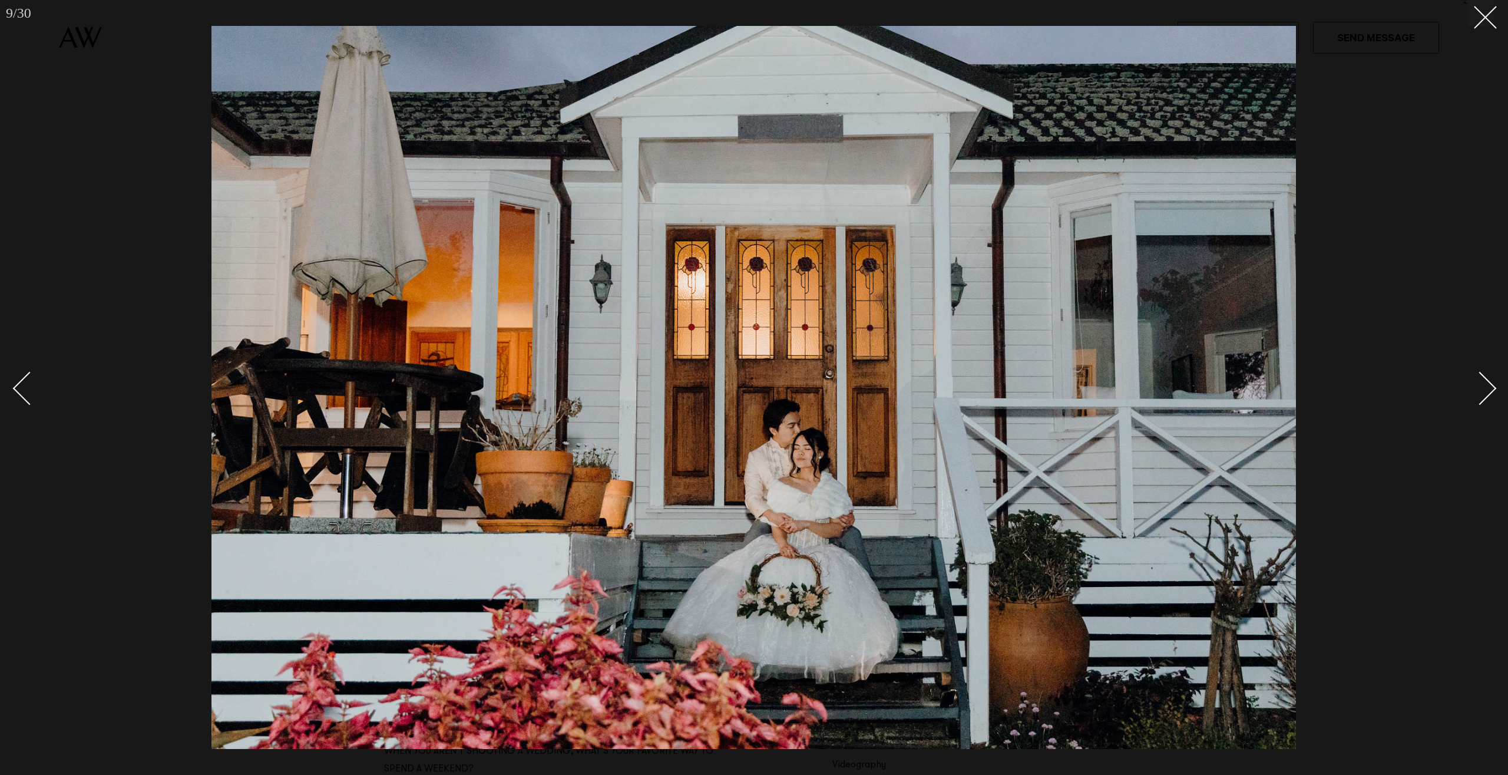
click at [1474, 395] on div "Next slide" at bounding box center [1480, 388] width 34 height 34
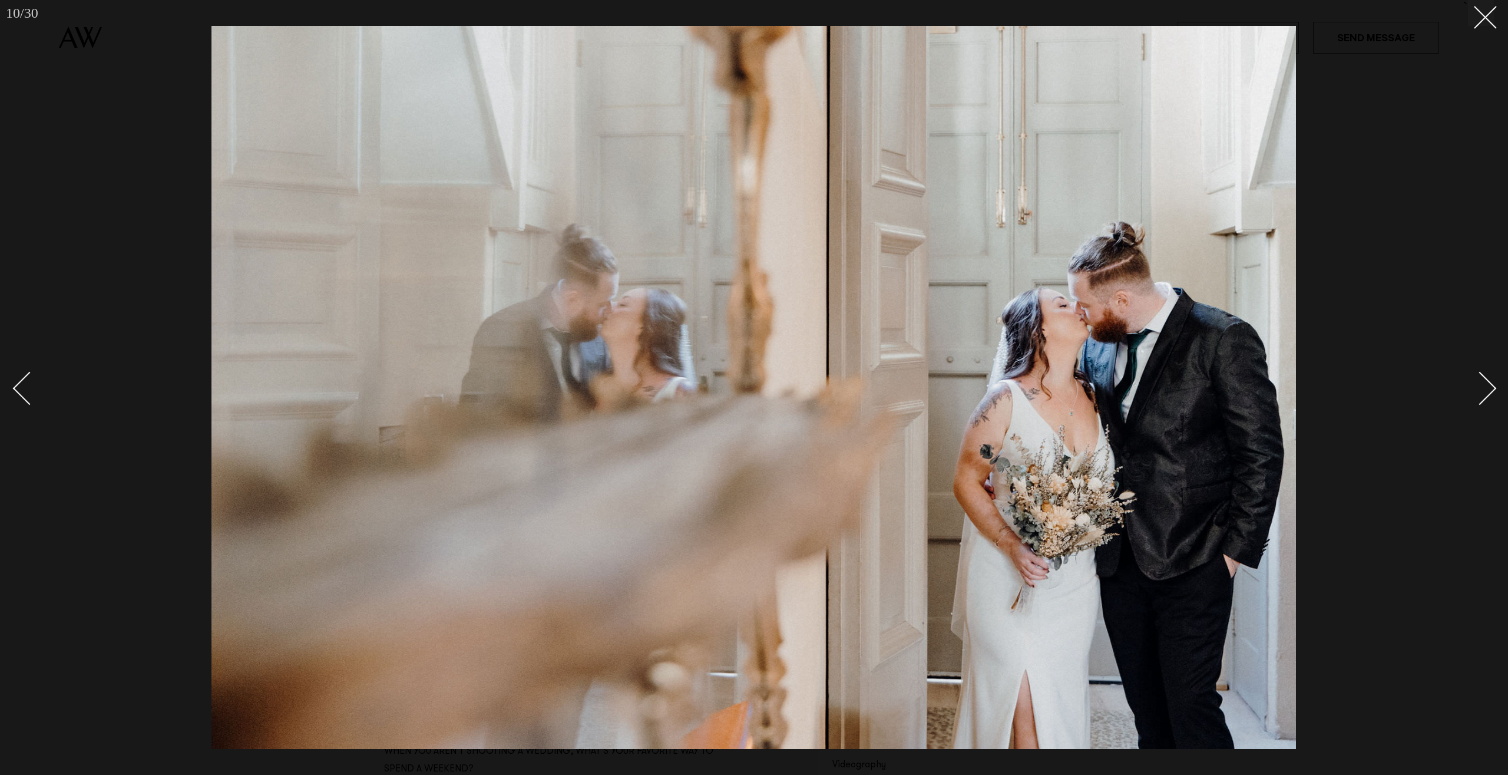
click at [1474, 395] on div "Next slide" at bounding box center [1480, 388] width 34 height 34
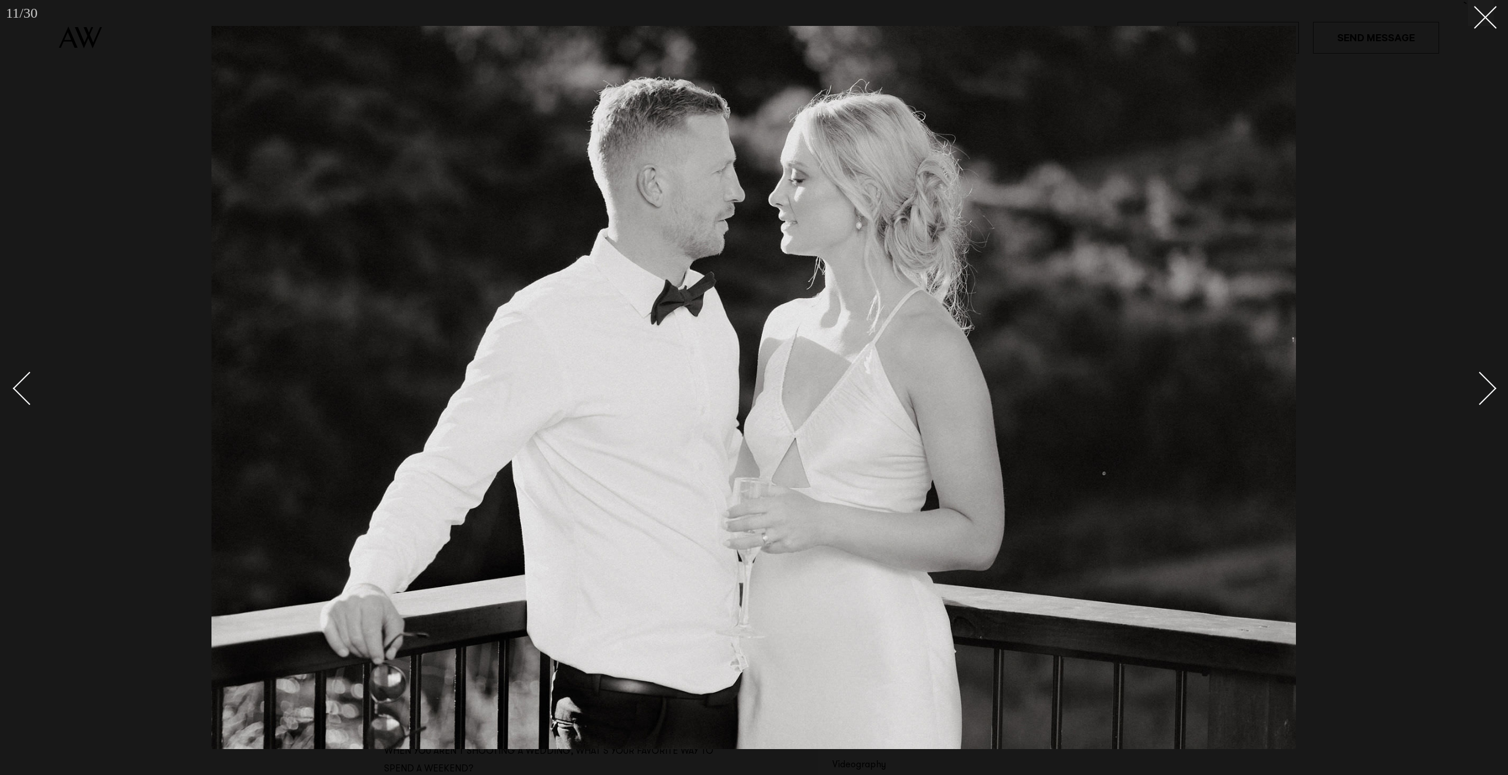
click at [1474, 395] on div "Next slide" at bounding box center [1480, 388] width 34 height 34
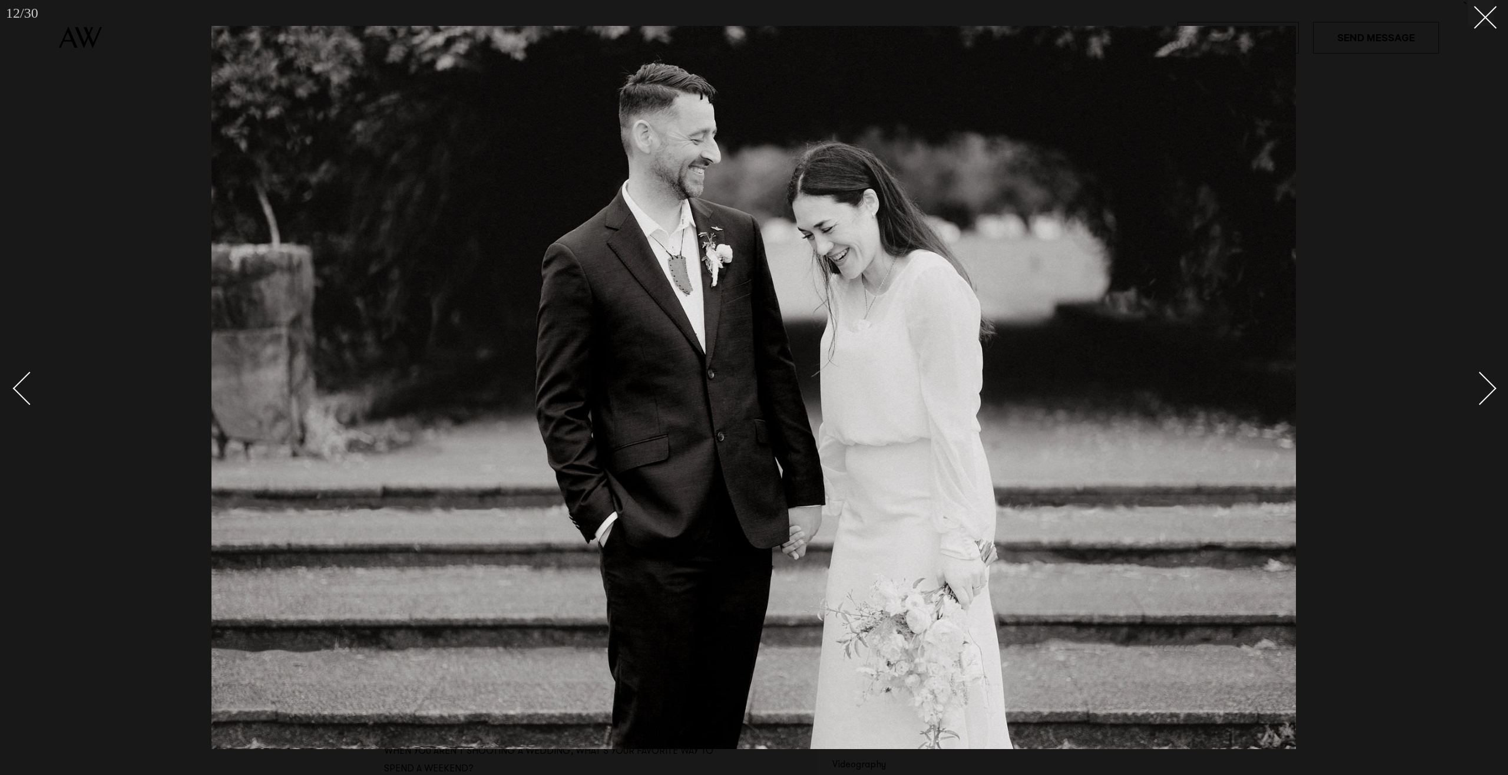
click at [1474, 395] on div "Next slide" at bounding box center [1480, 388] width 34 height 34
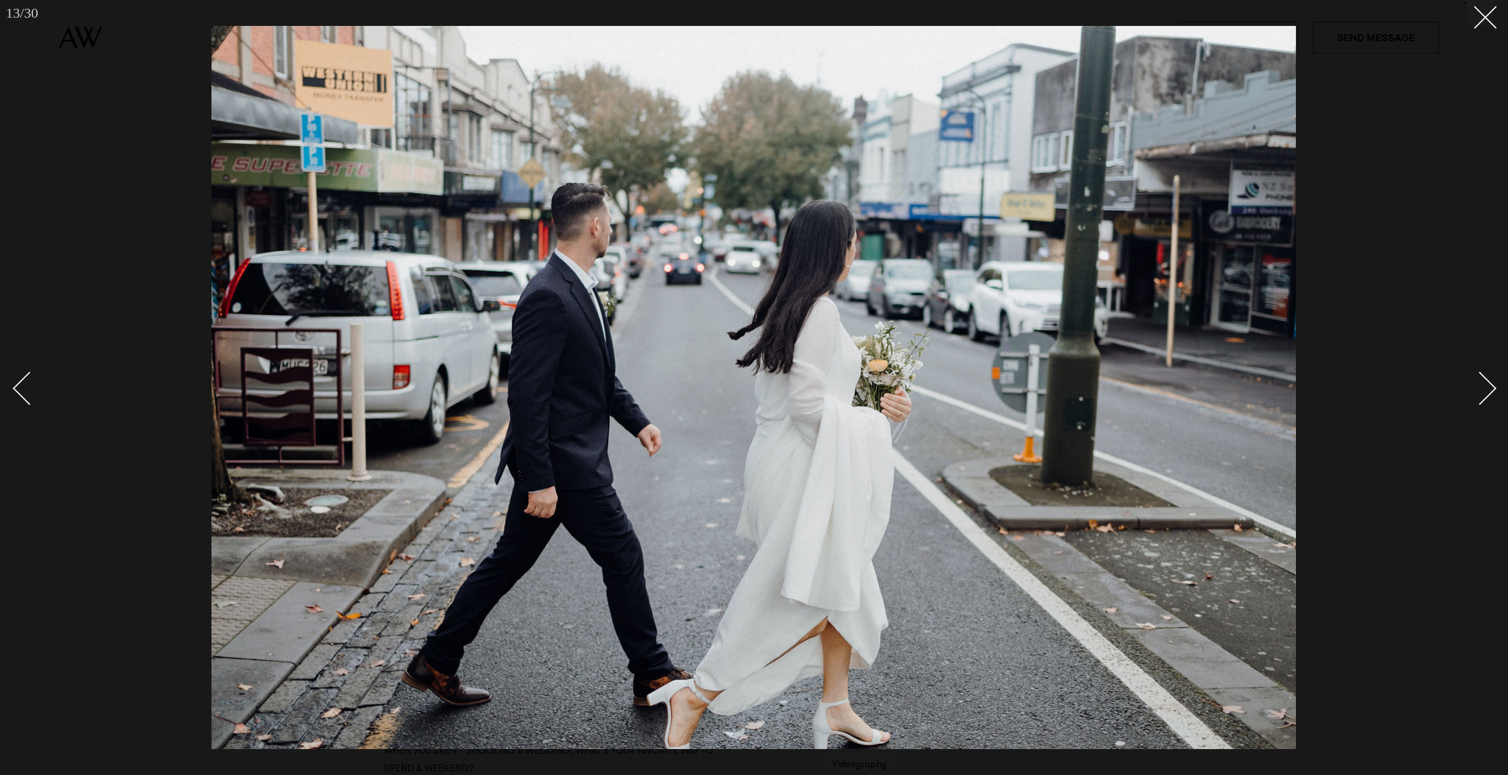
click at [1474, 395] on div "Next slide" at bounding box center [1480, 388] width 34 height 34
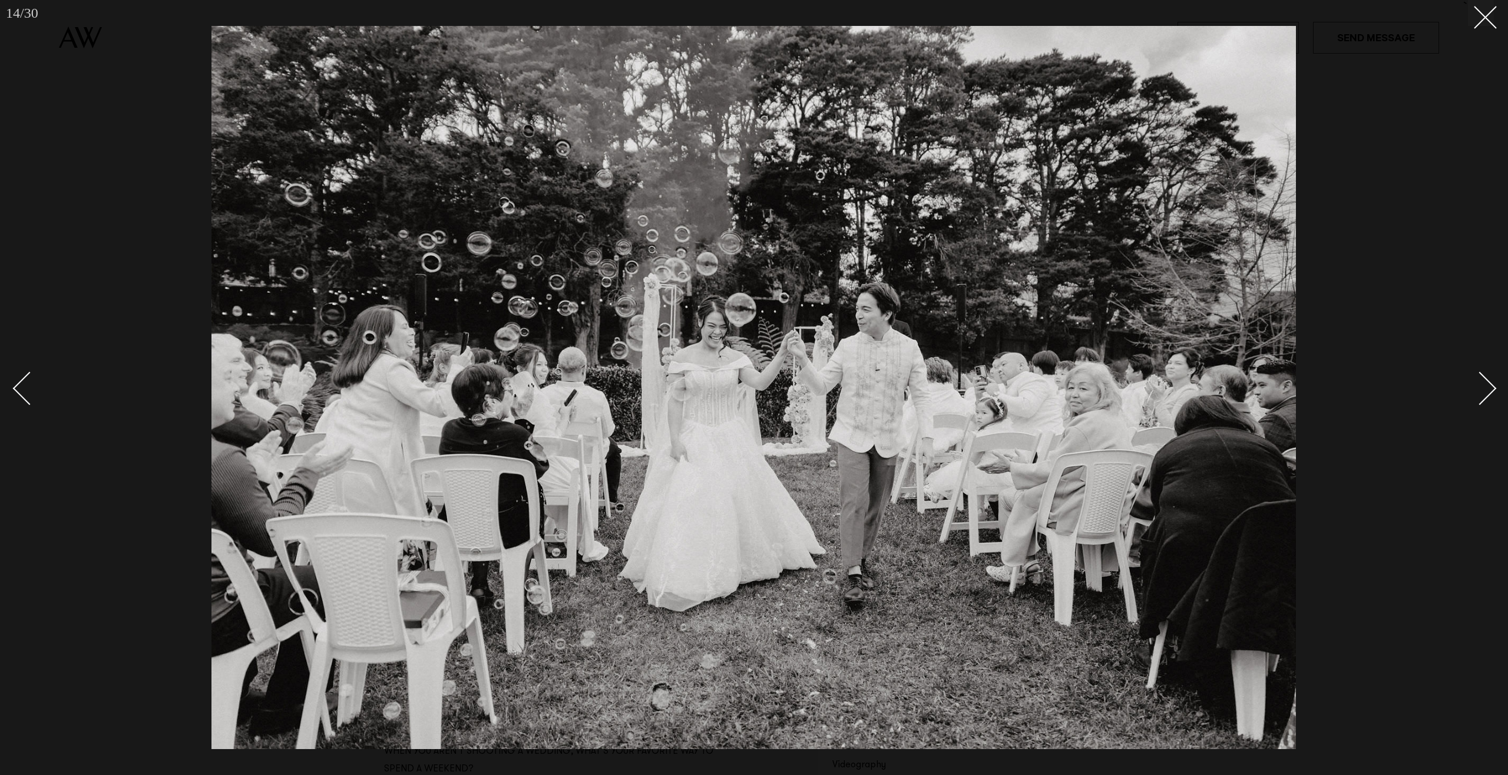
click at [1474, 395] on div "Next slide" at bounding box center [1480, 388] width 34 height 34
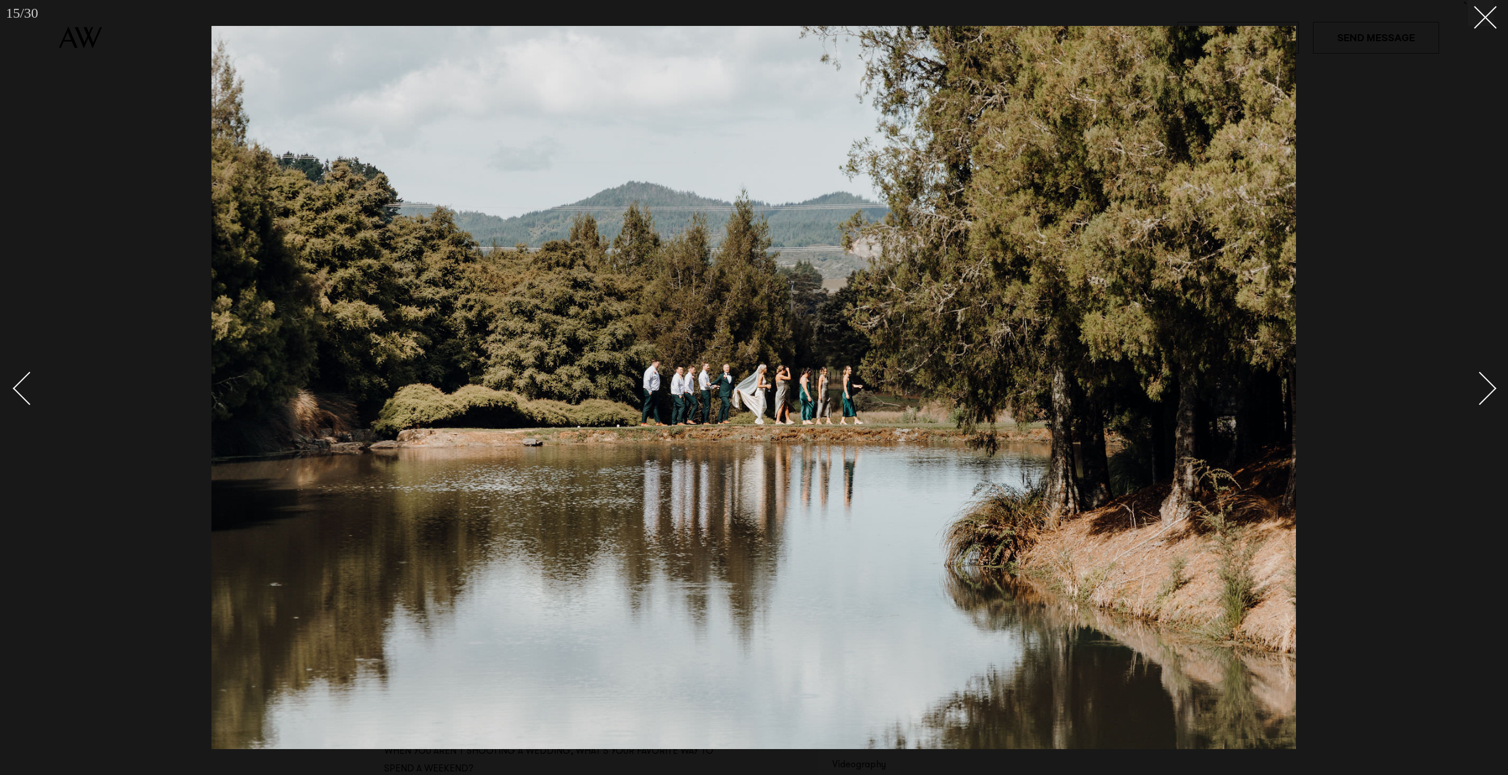
click at [1474, 395] on div "Next slide" at bounding box center [1480, 388] width 34 height 34
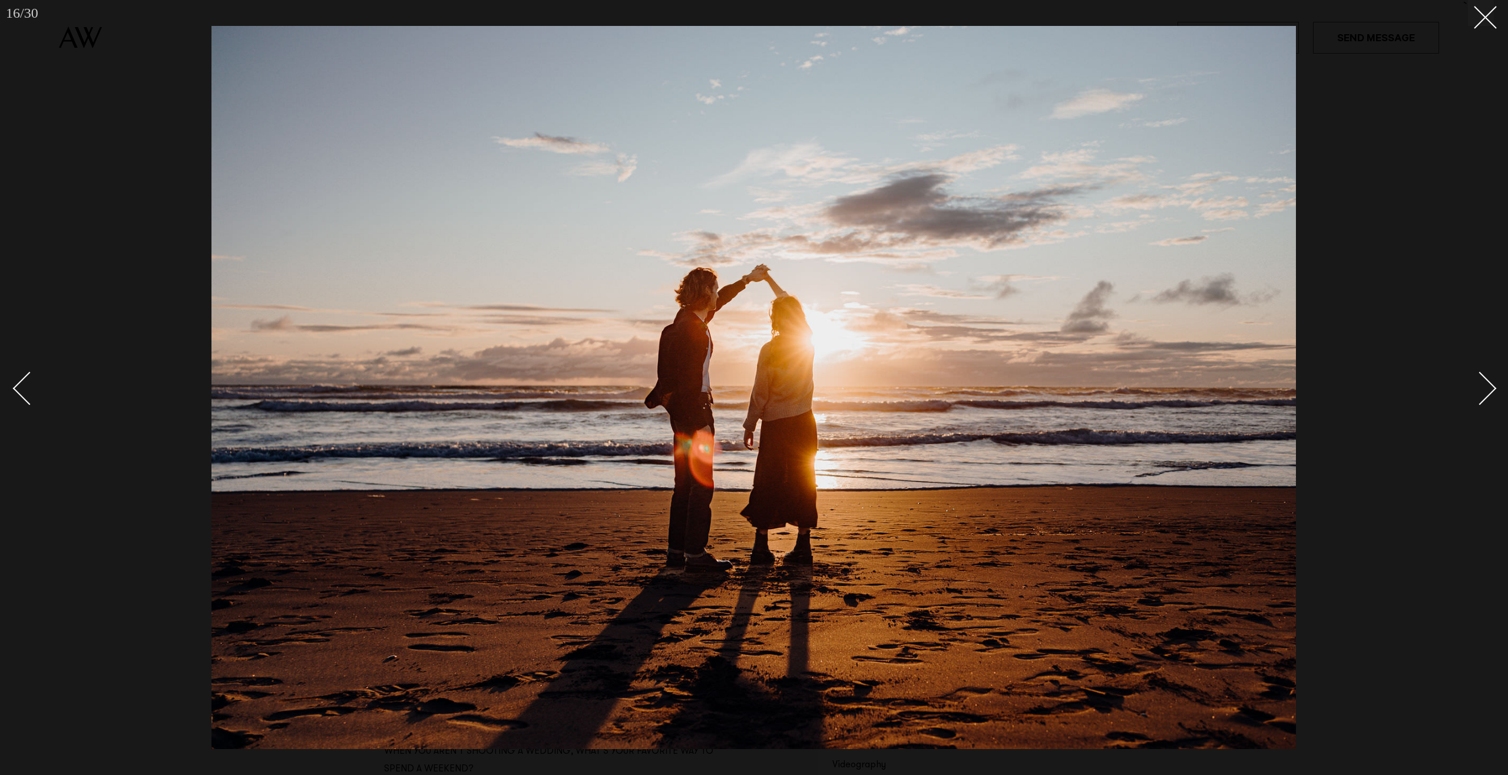
click at [1474, 395] on div "Next slide" at bounding box center [1480, 388] width 34 height 34
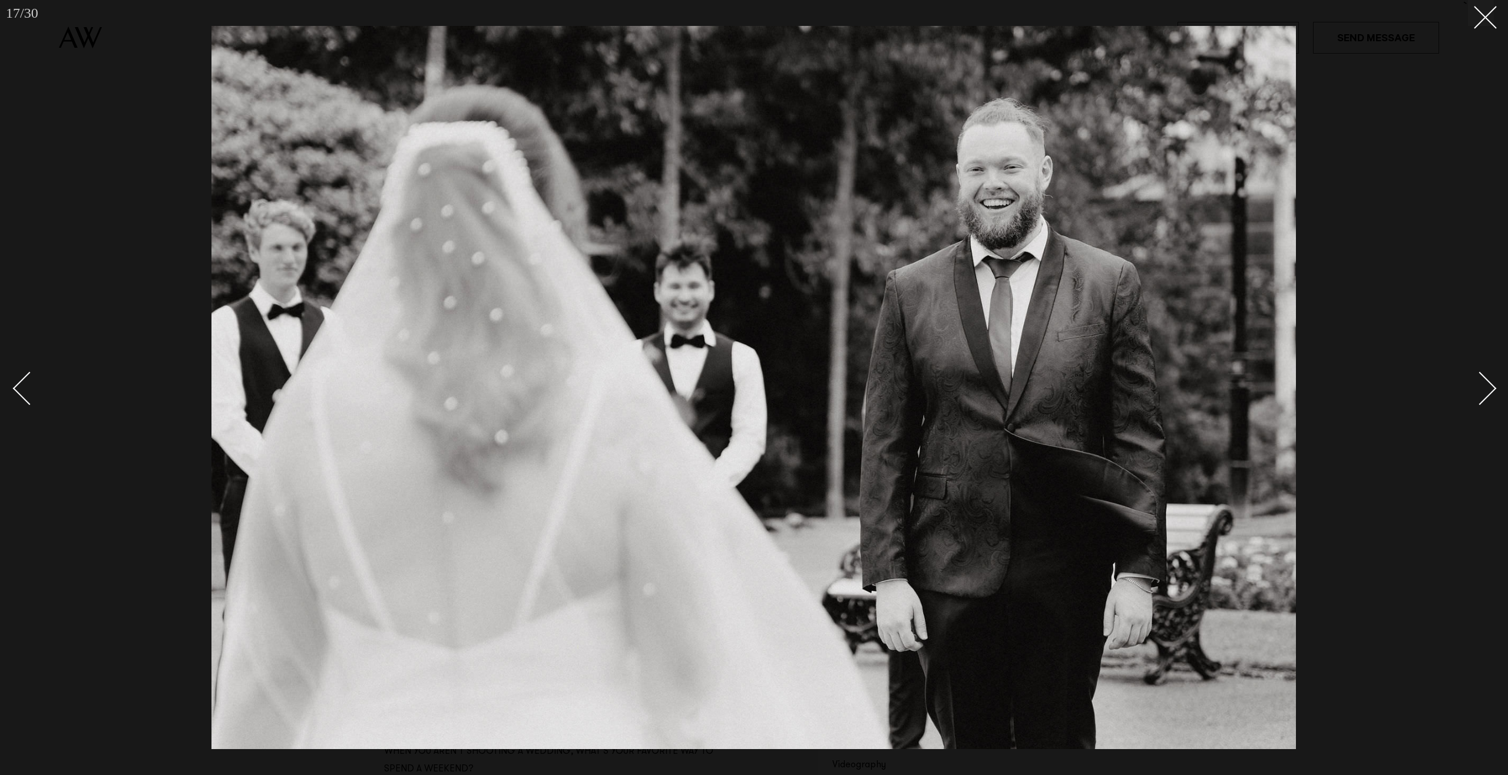
click at [1464, 224] on div at bounding box center [754, 387] width 1508 height 775
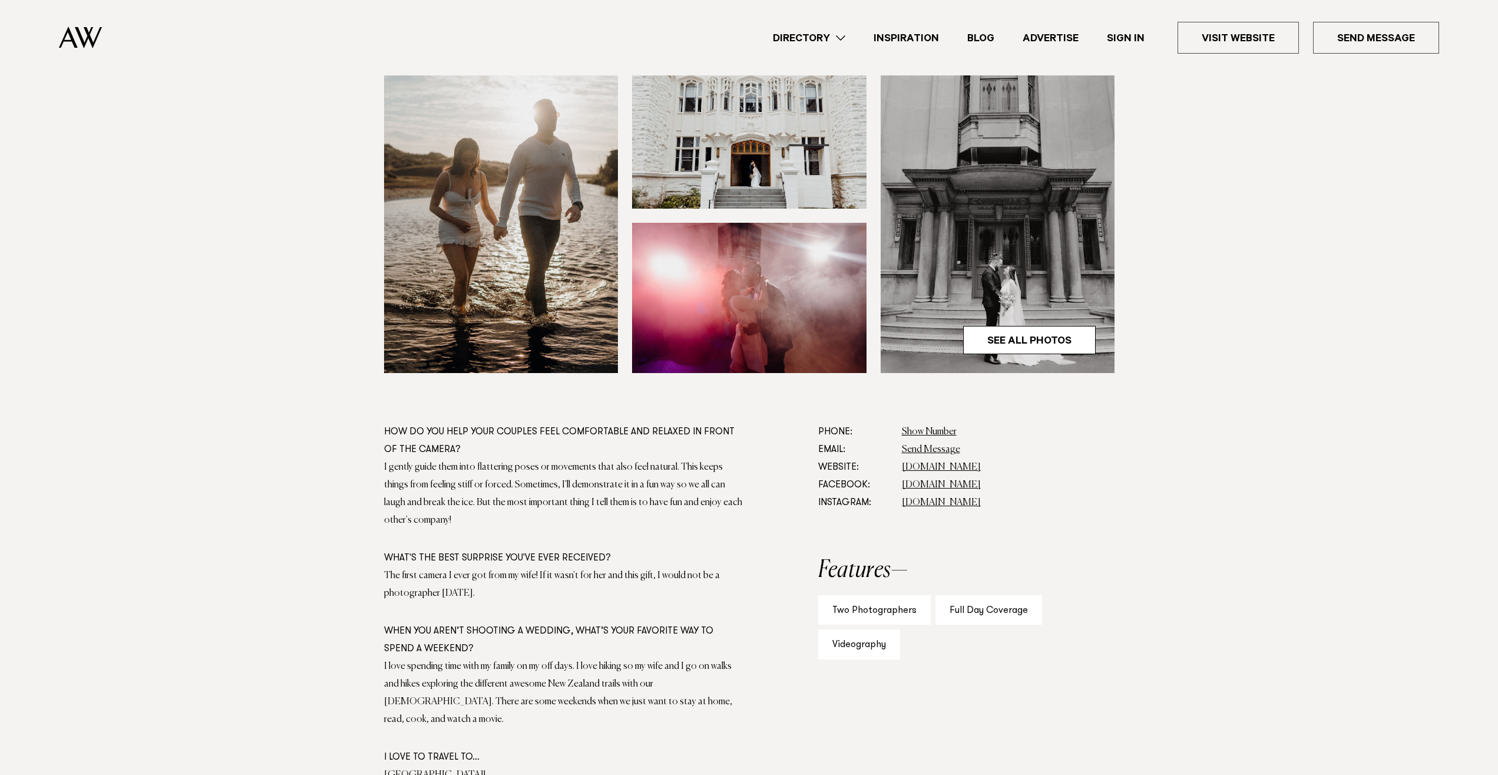
scroll to position [120, 0]
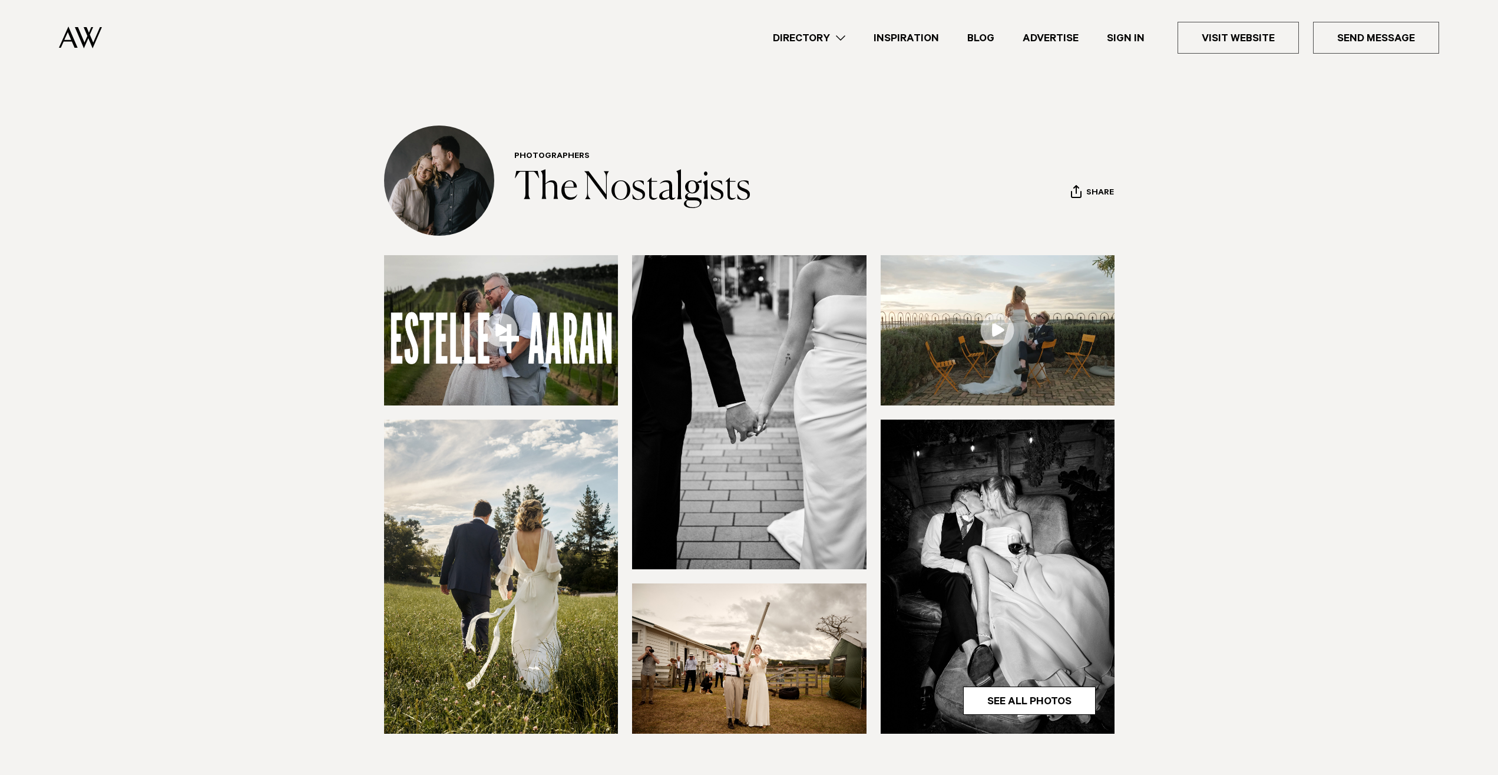
click at [536, 346] on img at bounding box center [501, 330] width 234 height 150
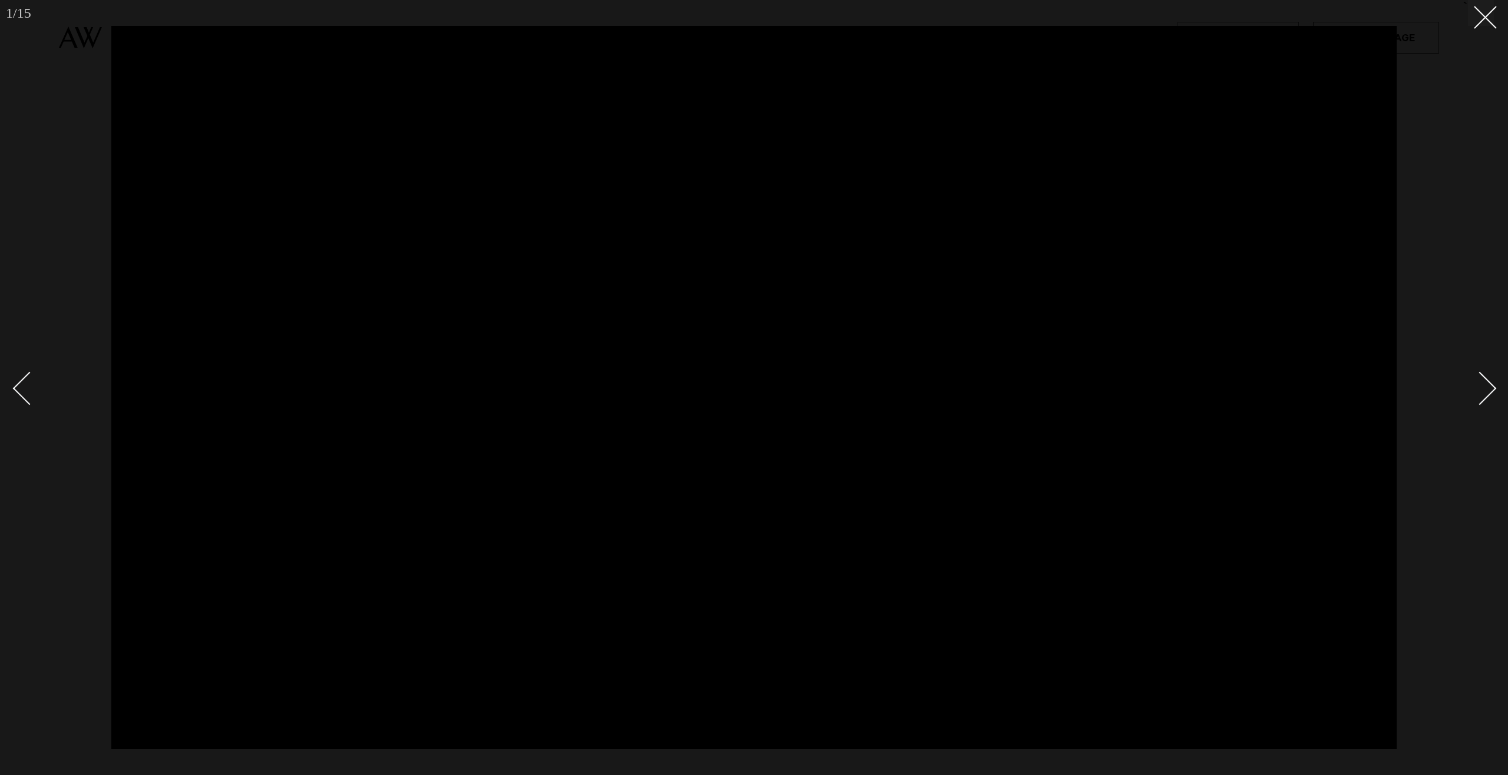
click at [1481, 30] on div at bounding box center [754, 387] width 1508 height 775
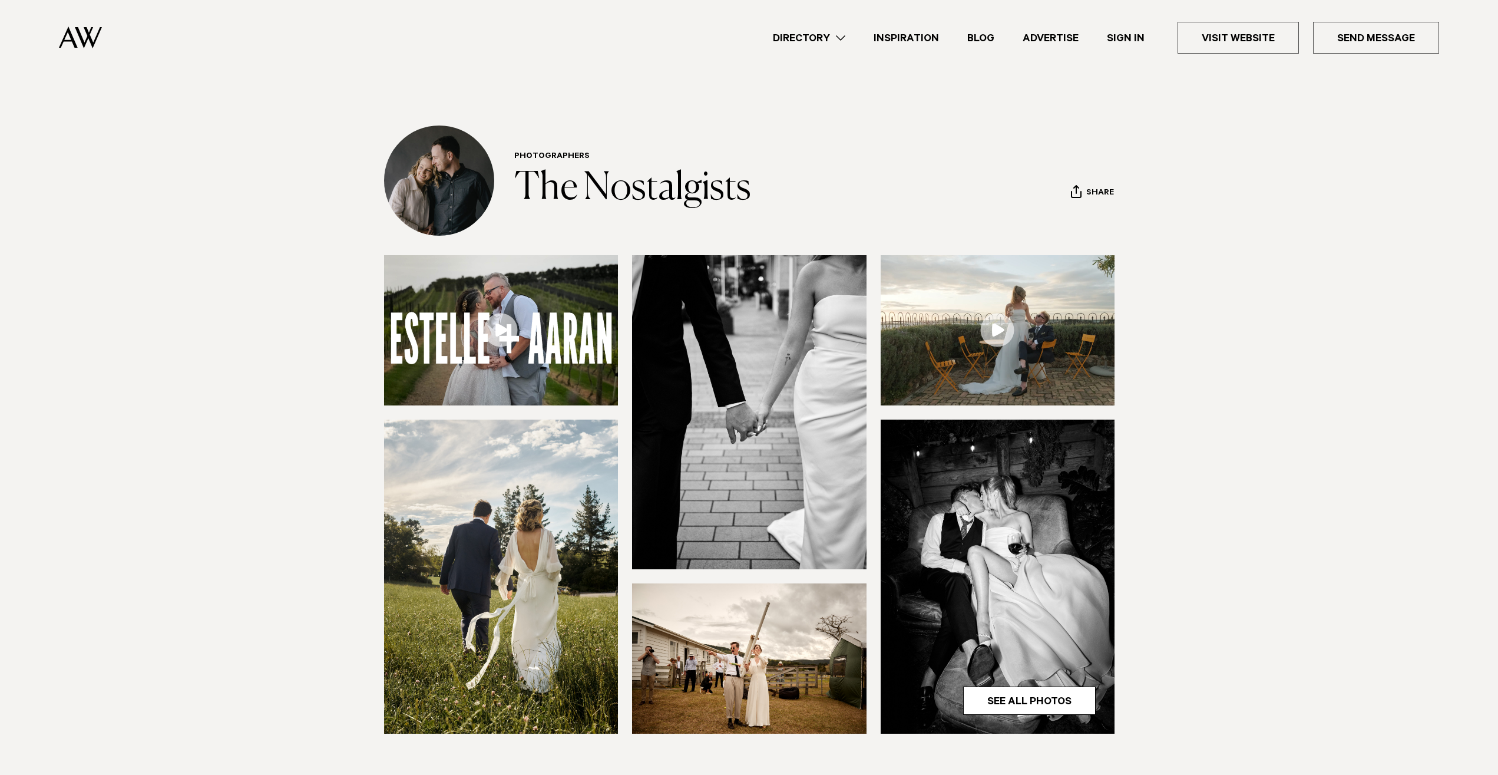
click at [956, 525] on img at bounding box center [998, 576] width 234 height 314
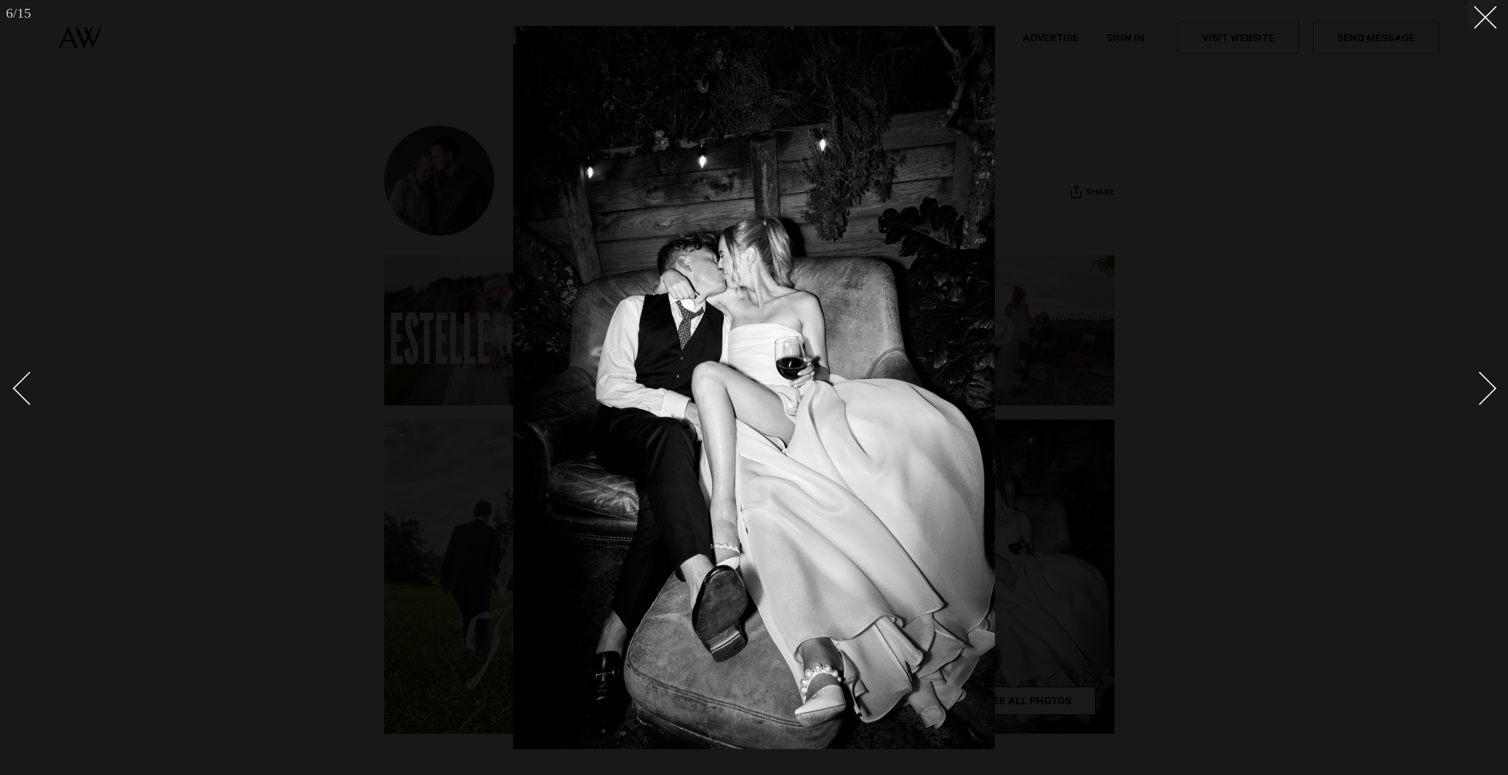
click at [1477, 378] on div "Next slide" at bounding box center [1480, 388] width 34 height 34
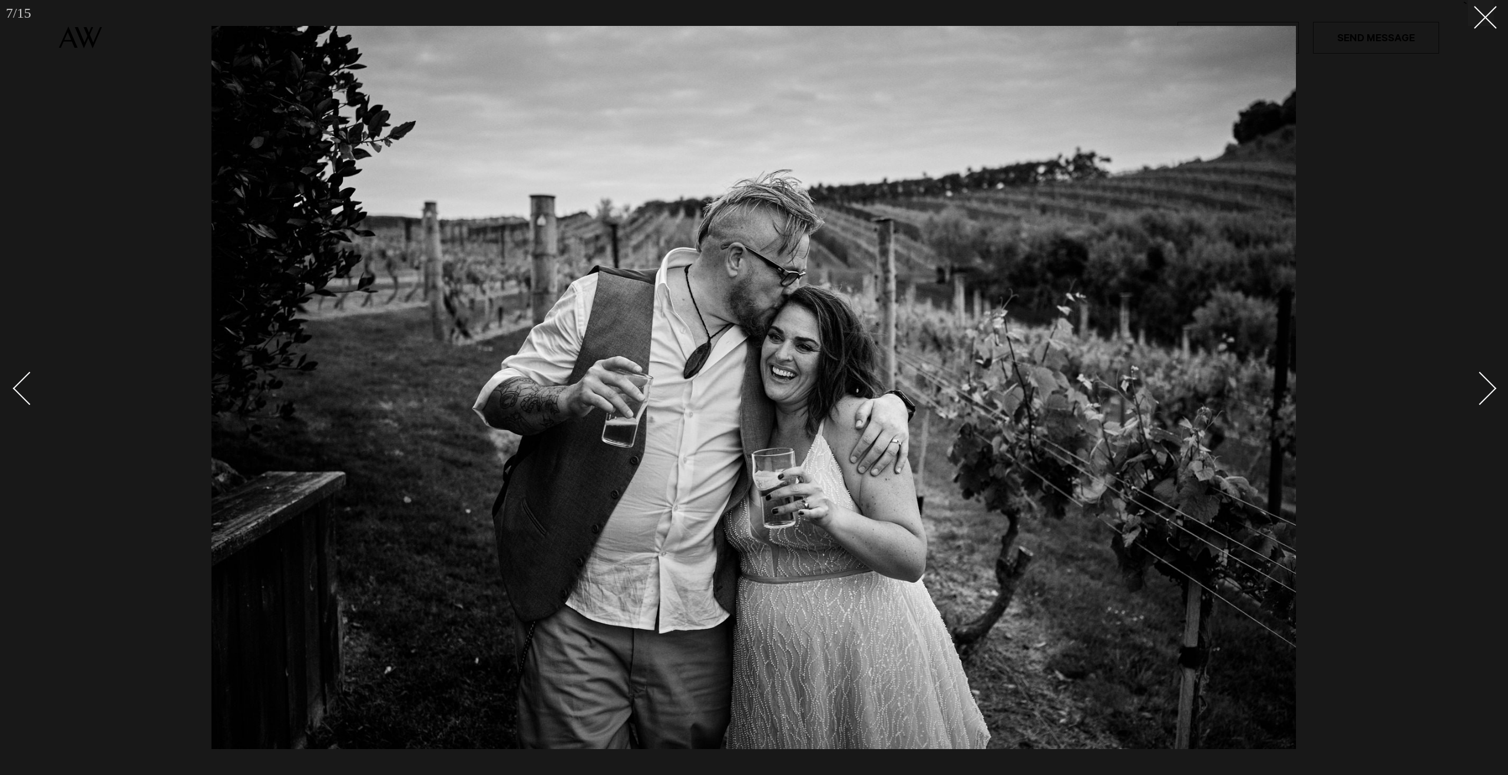
click at [1477, 378] on div "Next slide" at bounding box center [1480, 388] width 34 height 34
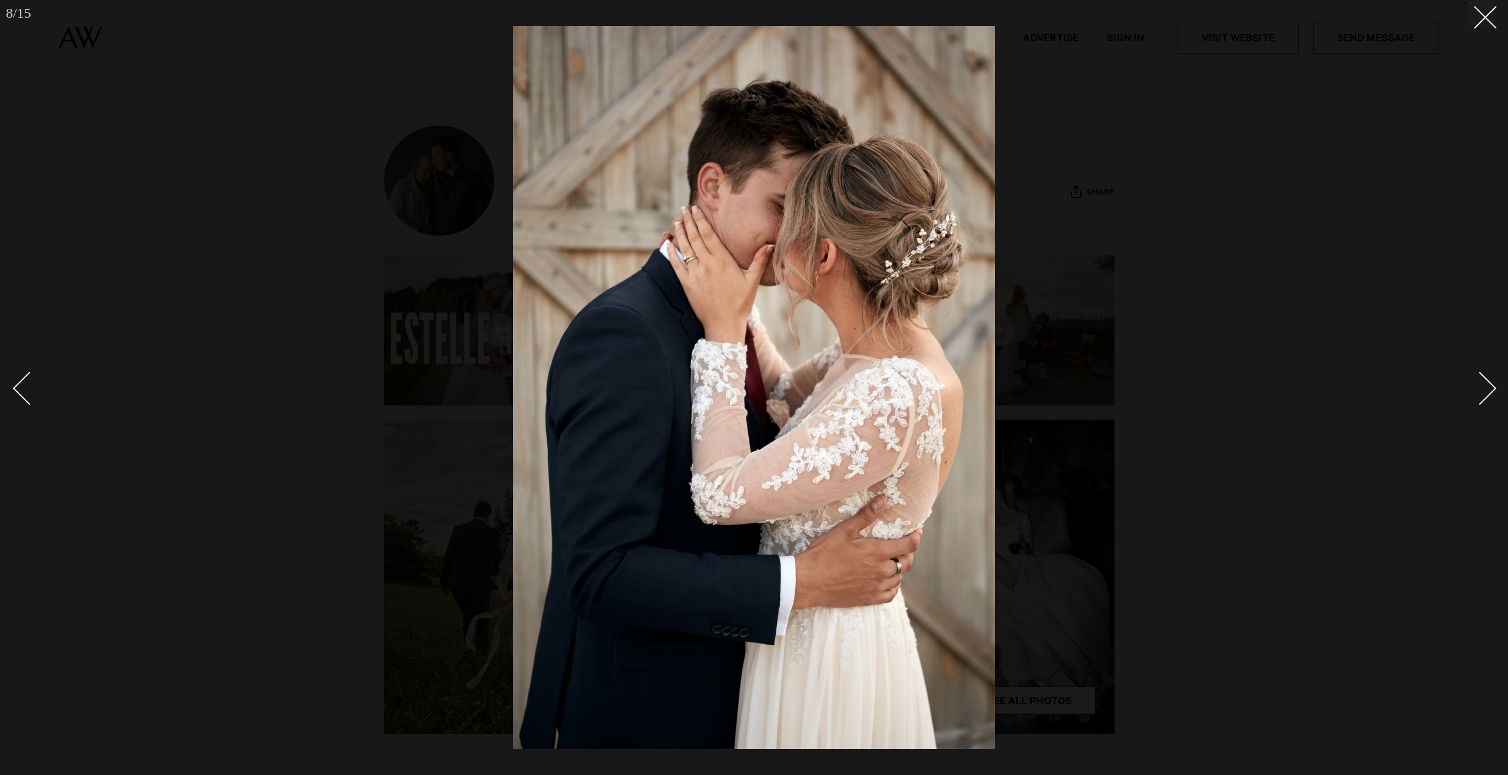
click at [1477, 378] on div "Next slide" at bounding box center [1480, 388] width 34 height 34
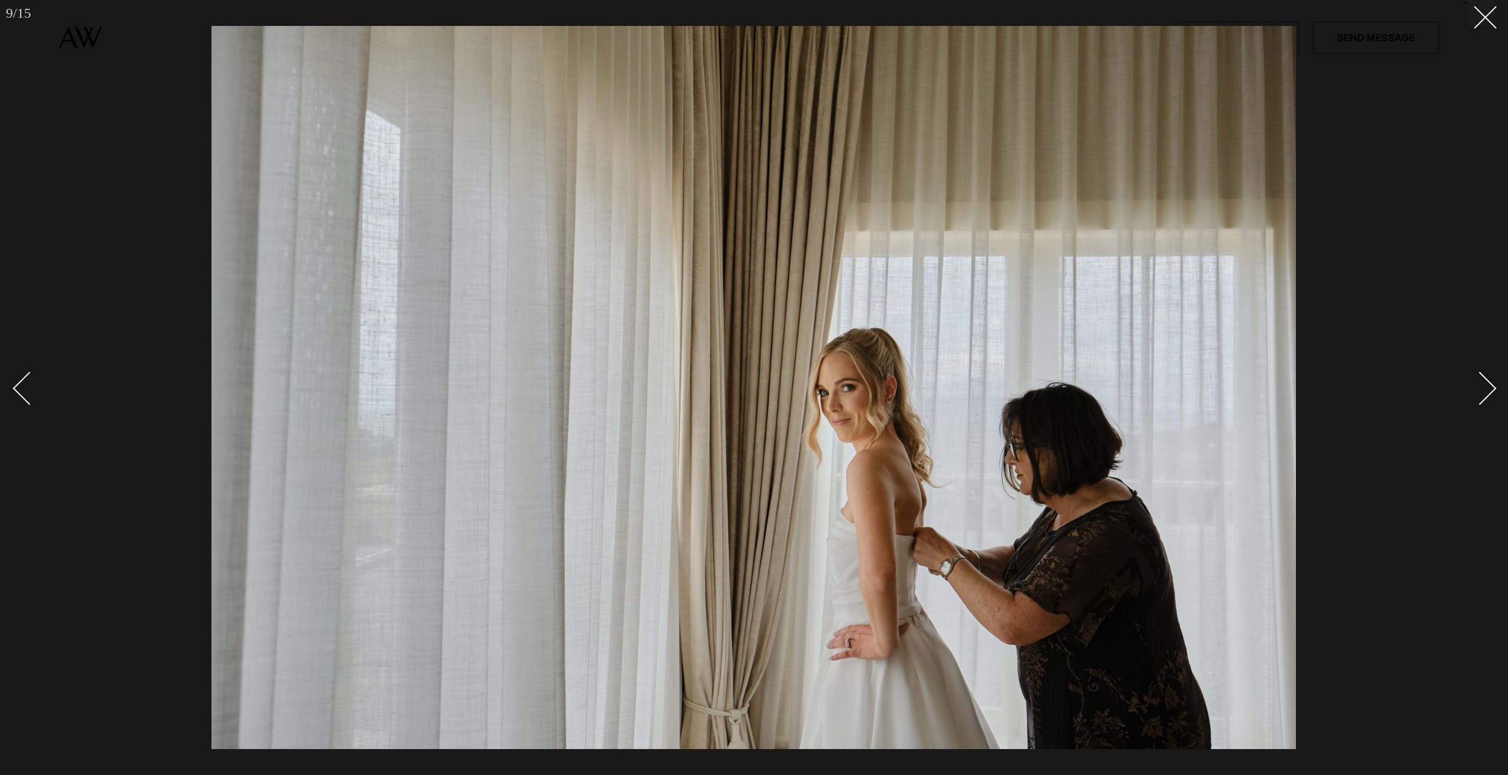
click at [1477, 378] on div "Next slide" at bounding box center [1480, 388] width 34 height 34
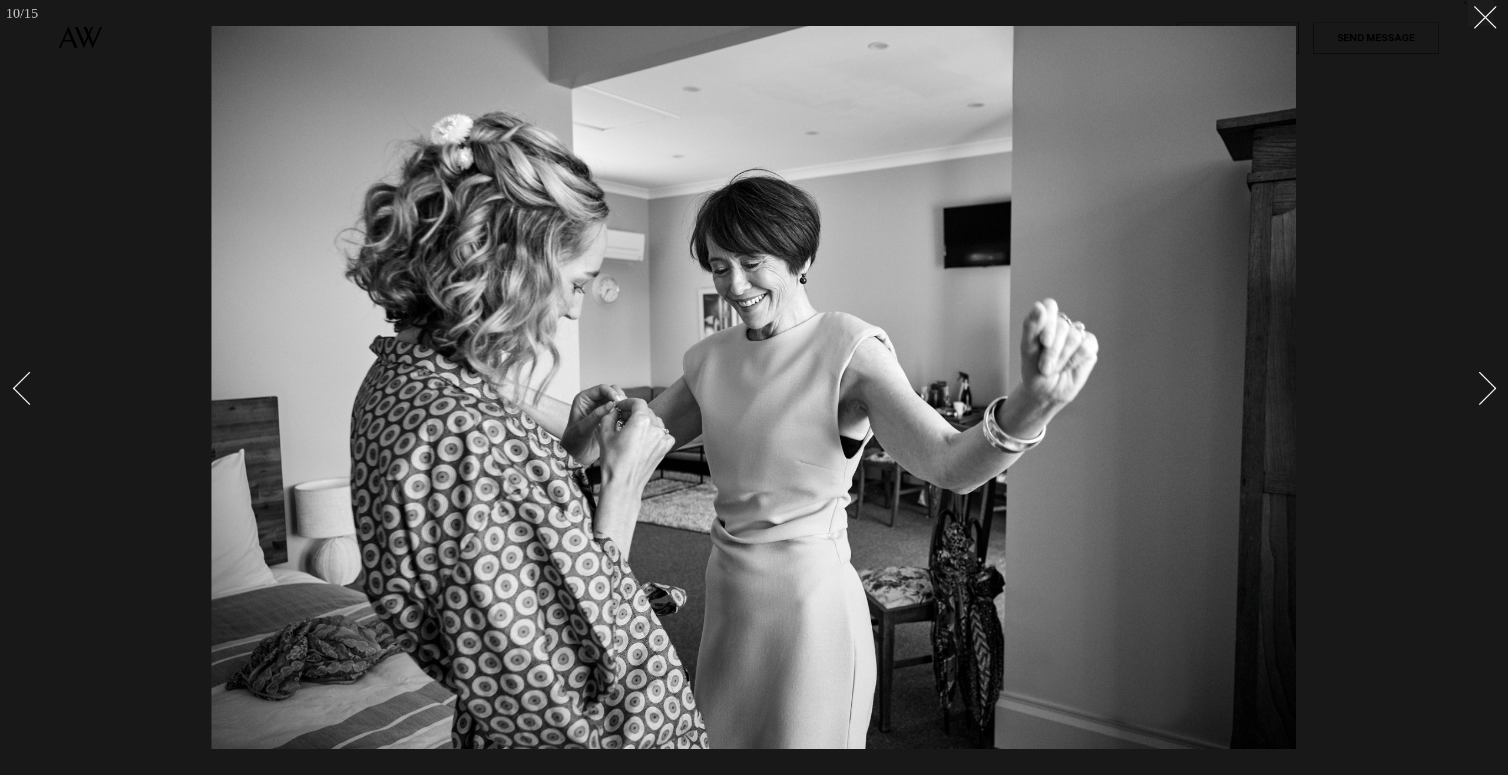
click at [1477, 378] on div "Next slide" at bounding box center [1480, 388] width 34 height 34
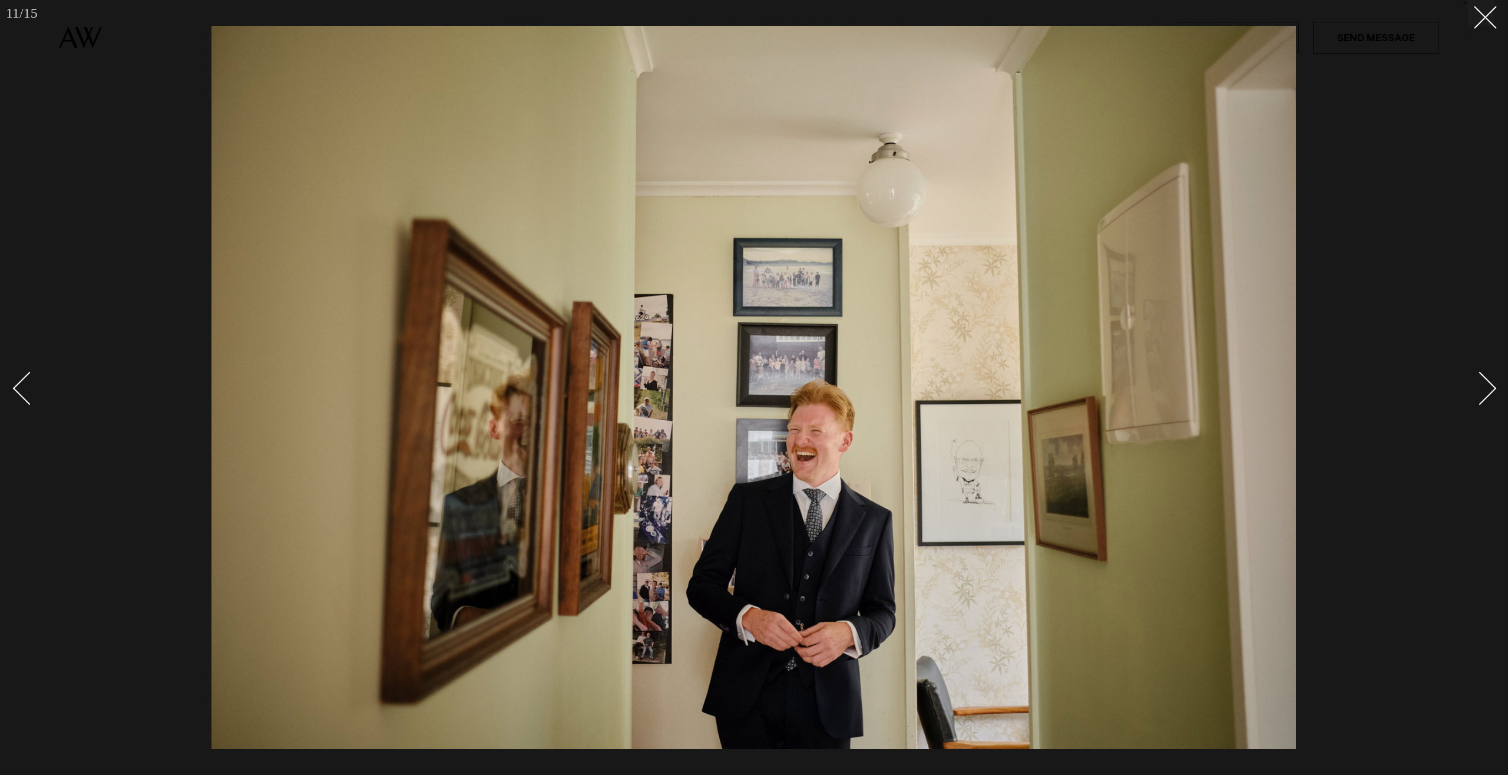
click at [1477, 378] on div "Next slide" at bounding box center [1480, 388] width 34 height 34
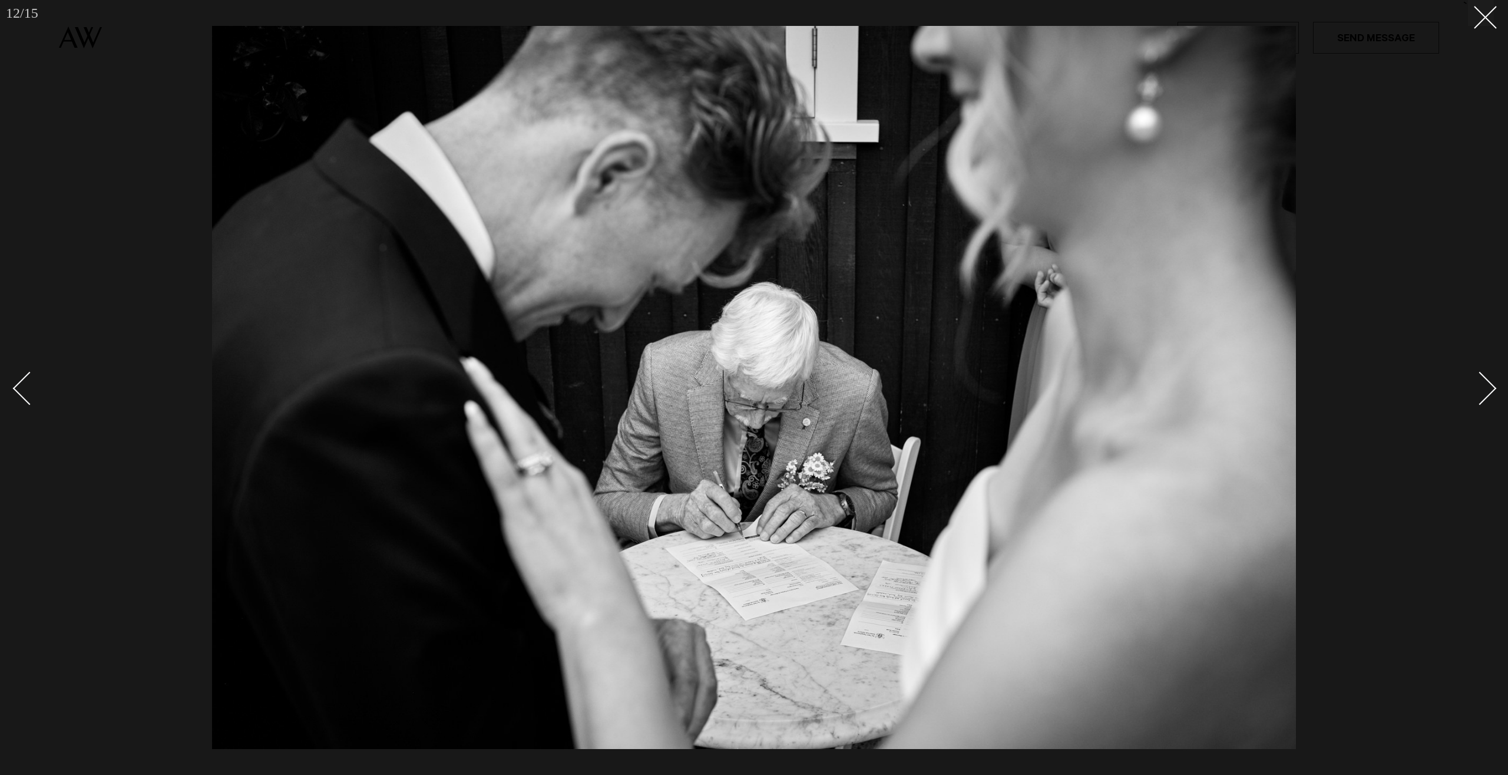
click at [1476, 378] on div "Next slide" at bounding box center [1480, 388] width 34 height 34
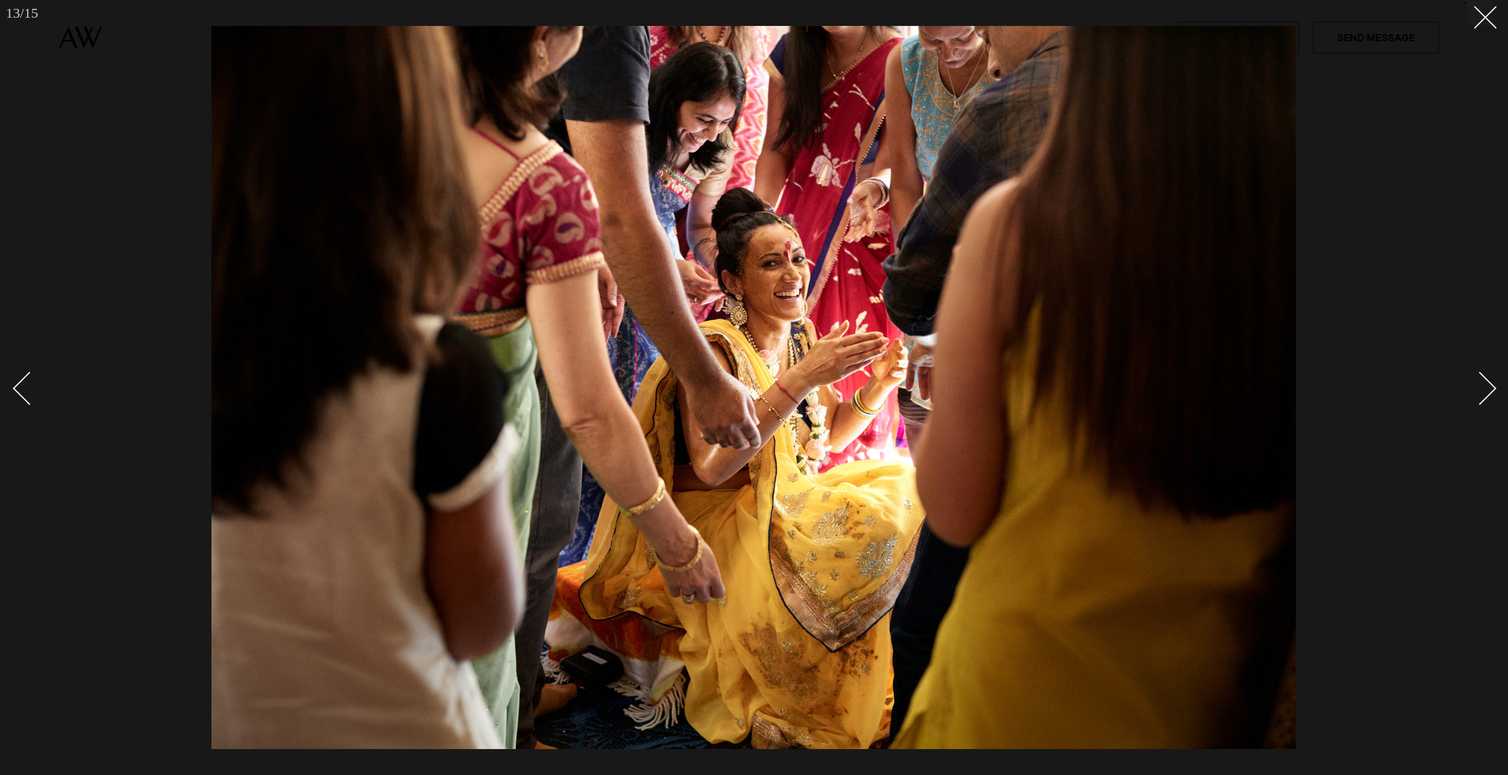
click at [1475, 378] on div "Next slide" at bounding box center [1480, 388] width 34 height 34
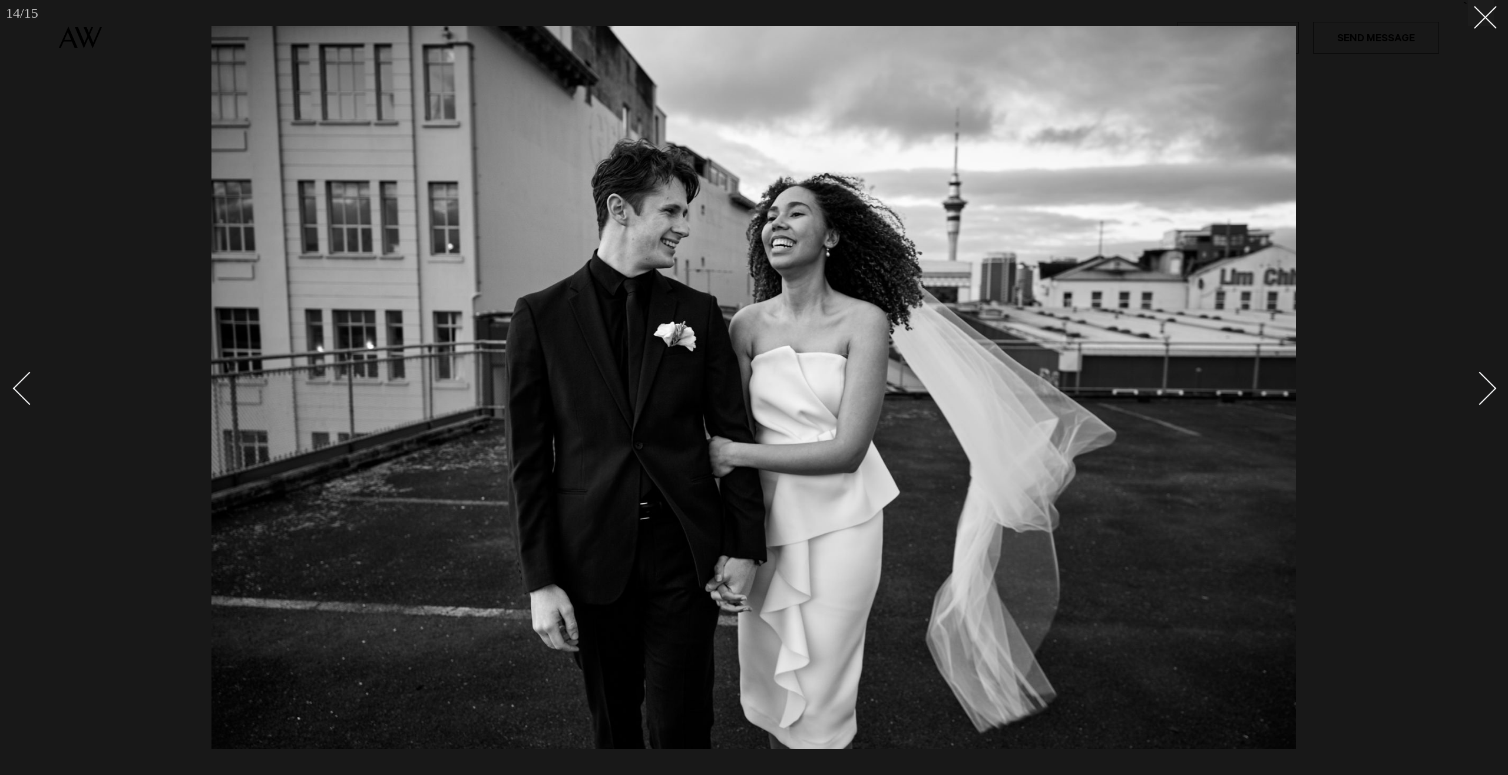
click at [1475, 378] on div "Next slide" at bounding box center [1480, 388] width 34 height 34
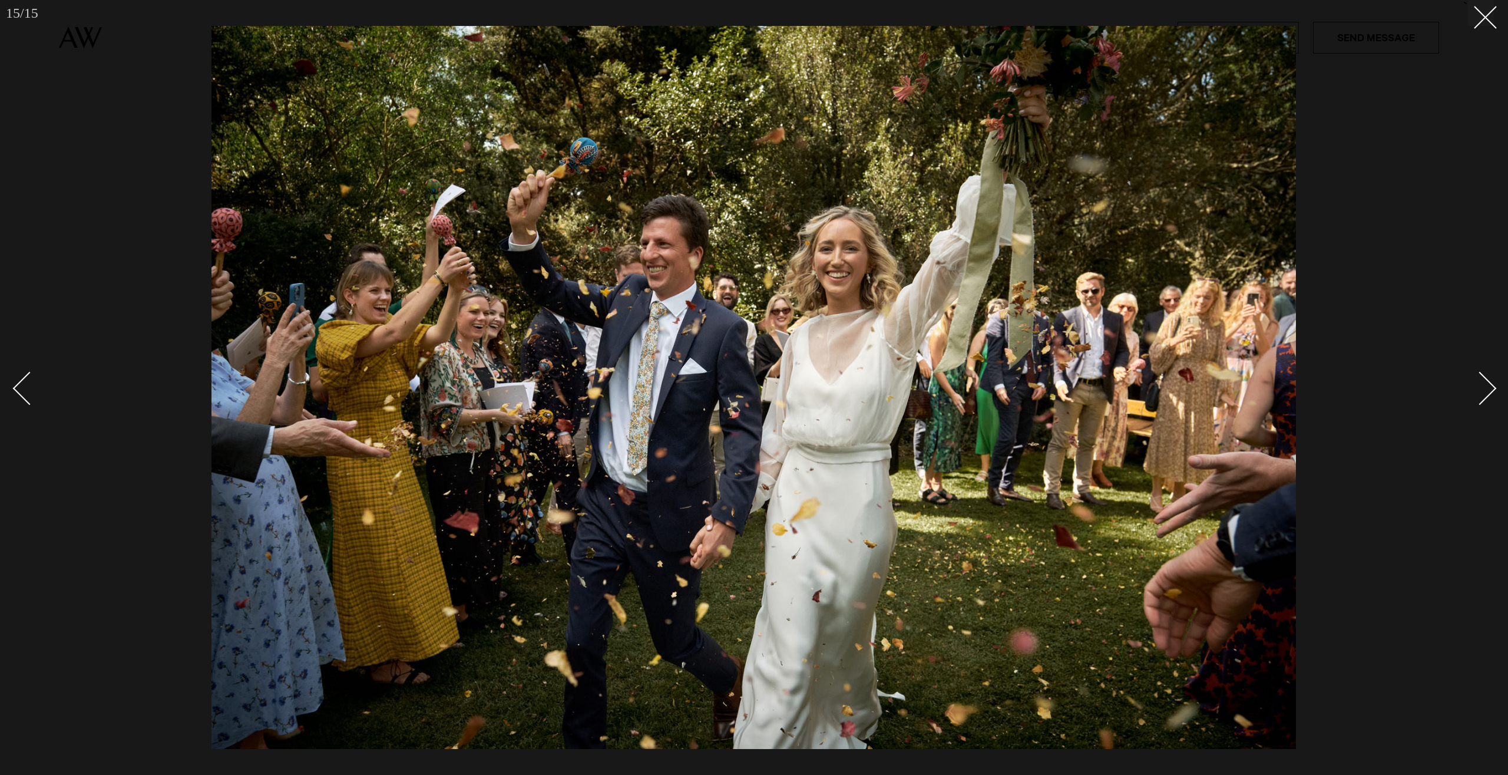
click at [1475, 378] on div "Next slide" at bounding box center [1480, 388] width 34 height 34
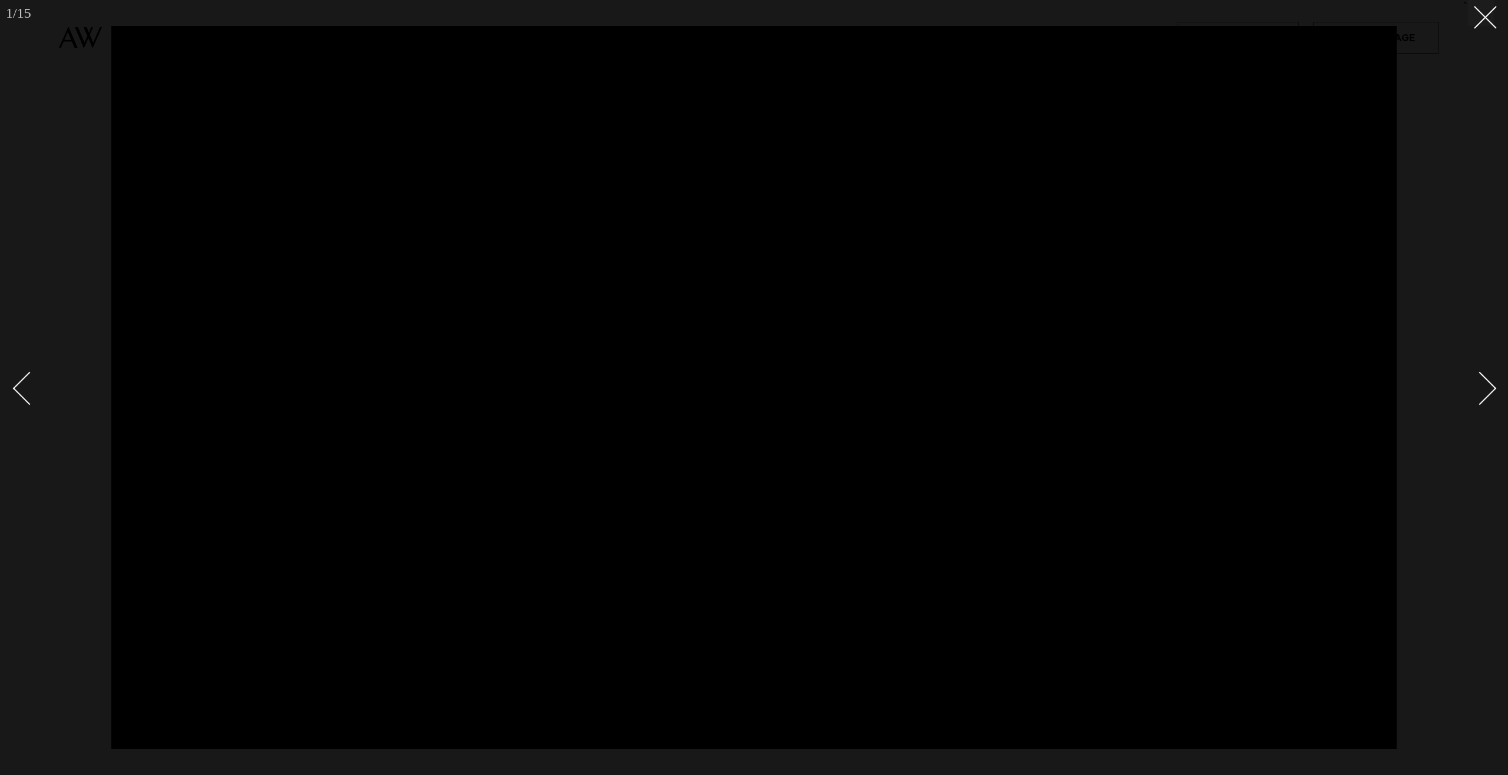
click at [1481, 31] on div at bounding box center [754, 387] width 1508 height 775
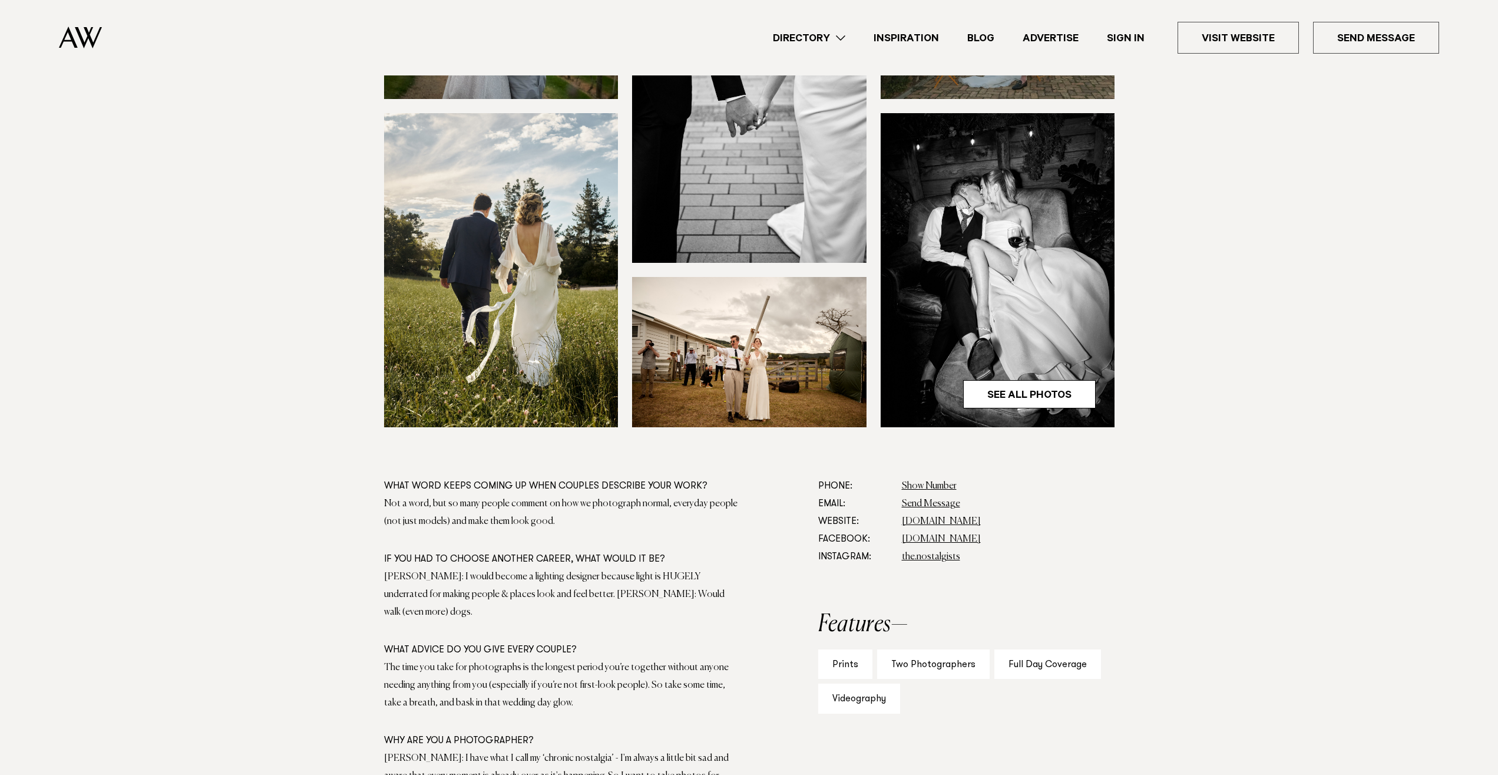
scroll to position [601, 0]
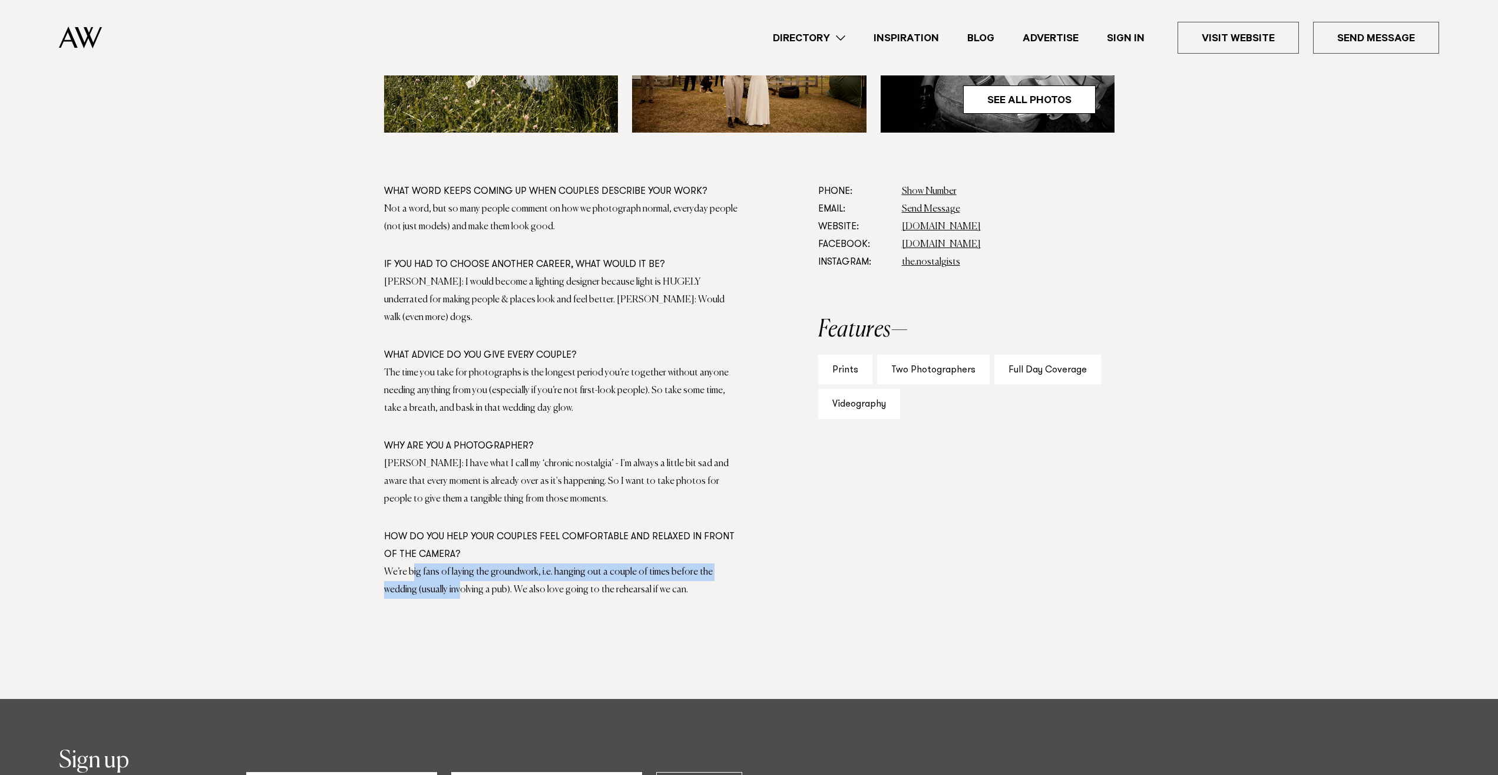
drag, startPoint x: 412, startPoint y: 554, endPoint x: 425, endPoint y: 577, distance: 26.4
click at [425, 577] on div "We’re big fans of laying the groundwork, i.e. hanging out a couple of times bef…" at bounding box center [563, 580] width 358 height 35
click at [573, 606] on section "What word keeps coming up when couples describe your work? Not a word, but so m…" at bounding box center [563, 416] width 358 height 466
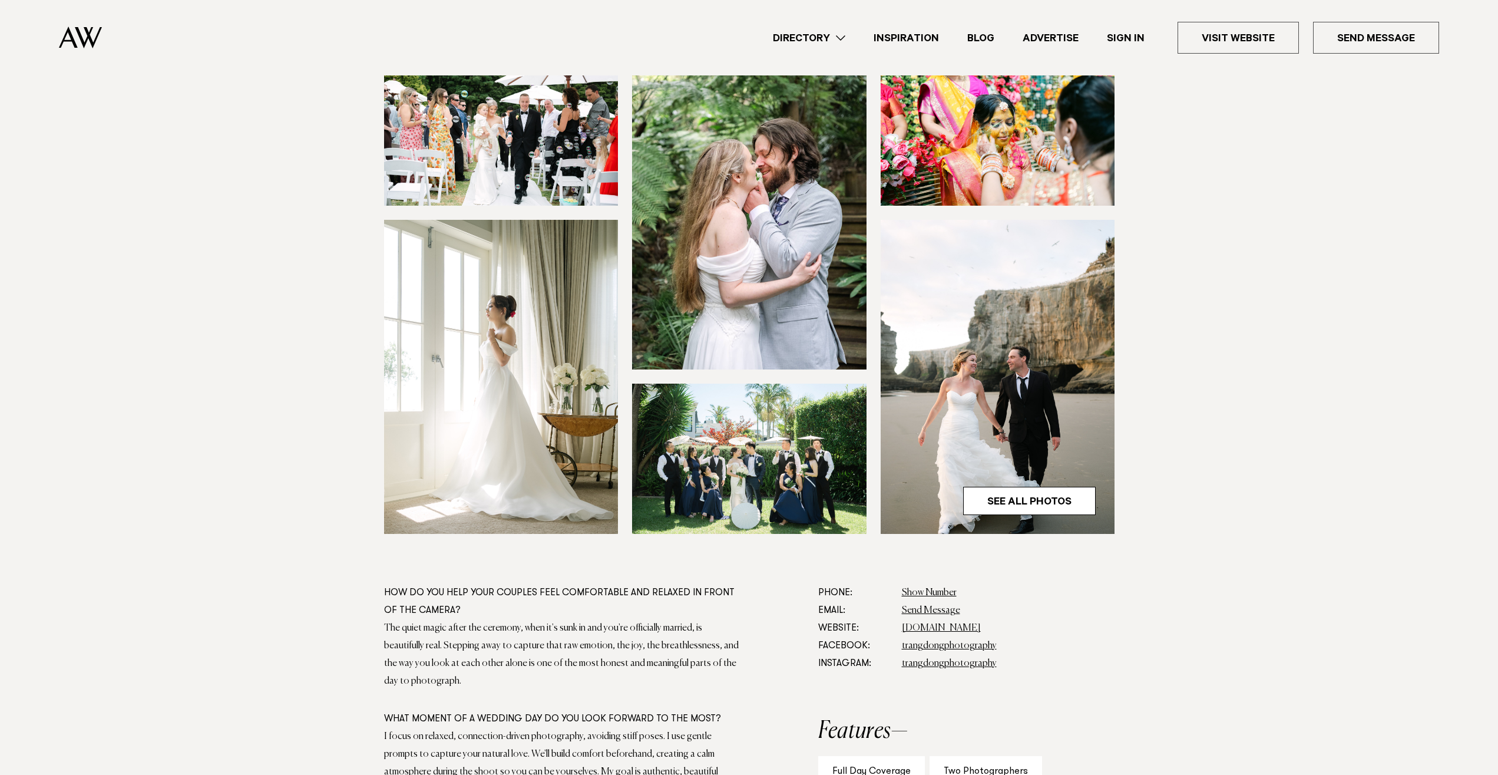
scroll to position [360, 0]
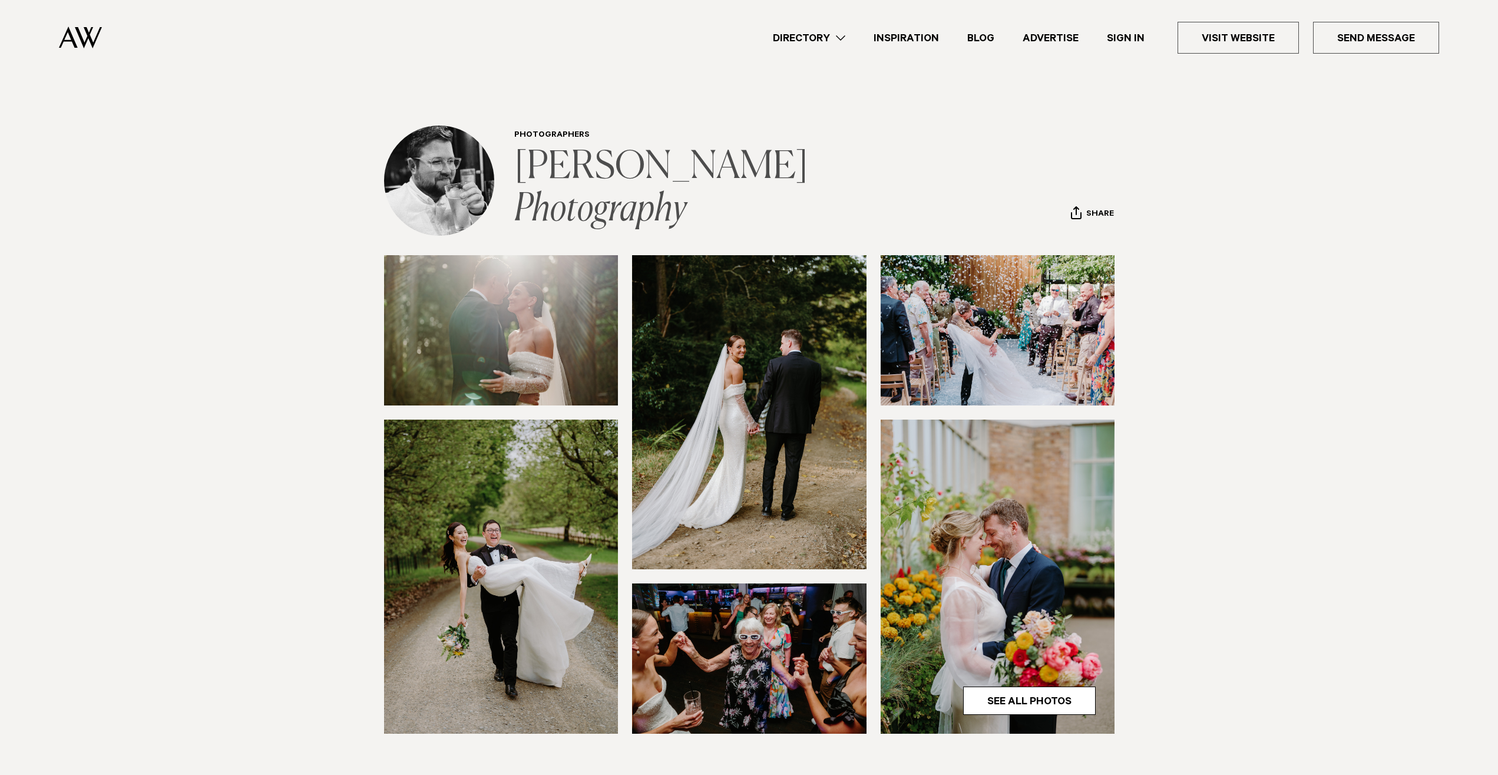
click at [625, 171] on link "[PERSON_NAME] Photography" at bounding box center [664, 188] width 300 height 80
